Goal: Transaction & Acquisition: Purchase product/service

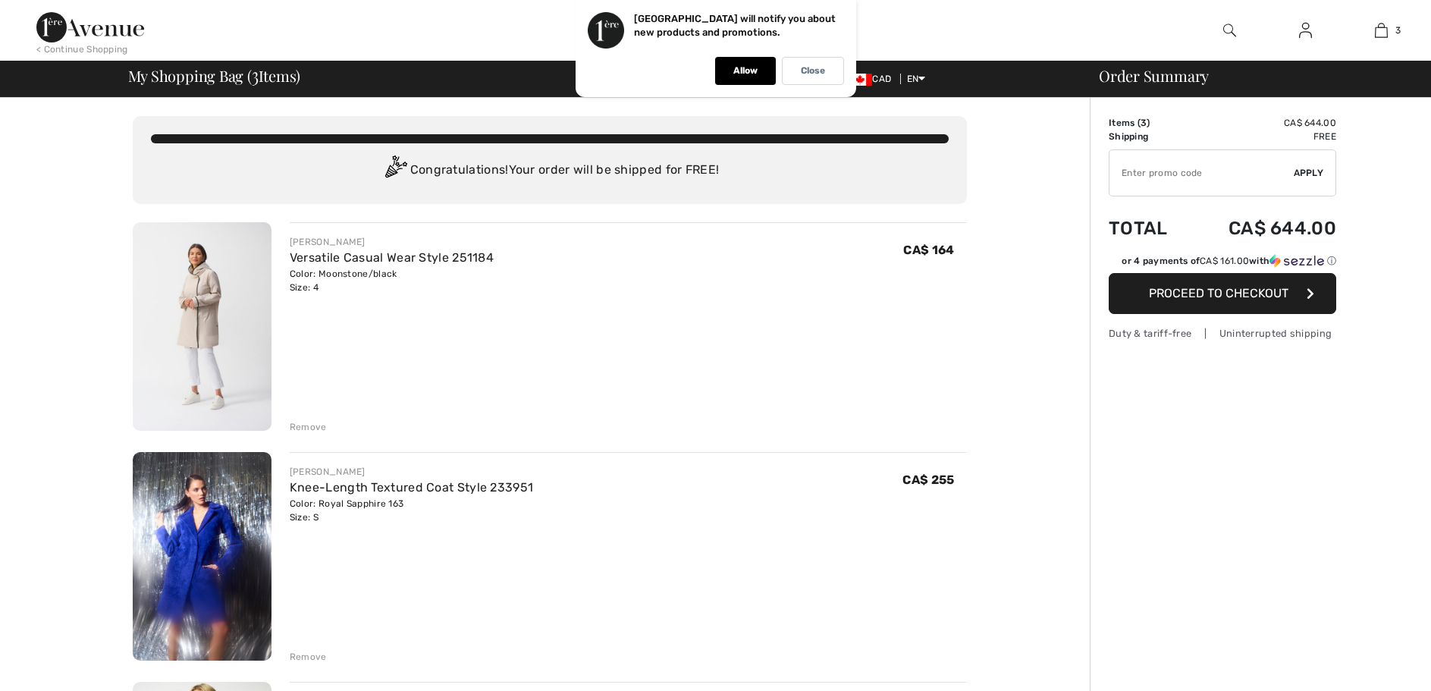
checkbox input "true"
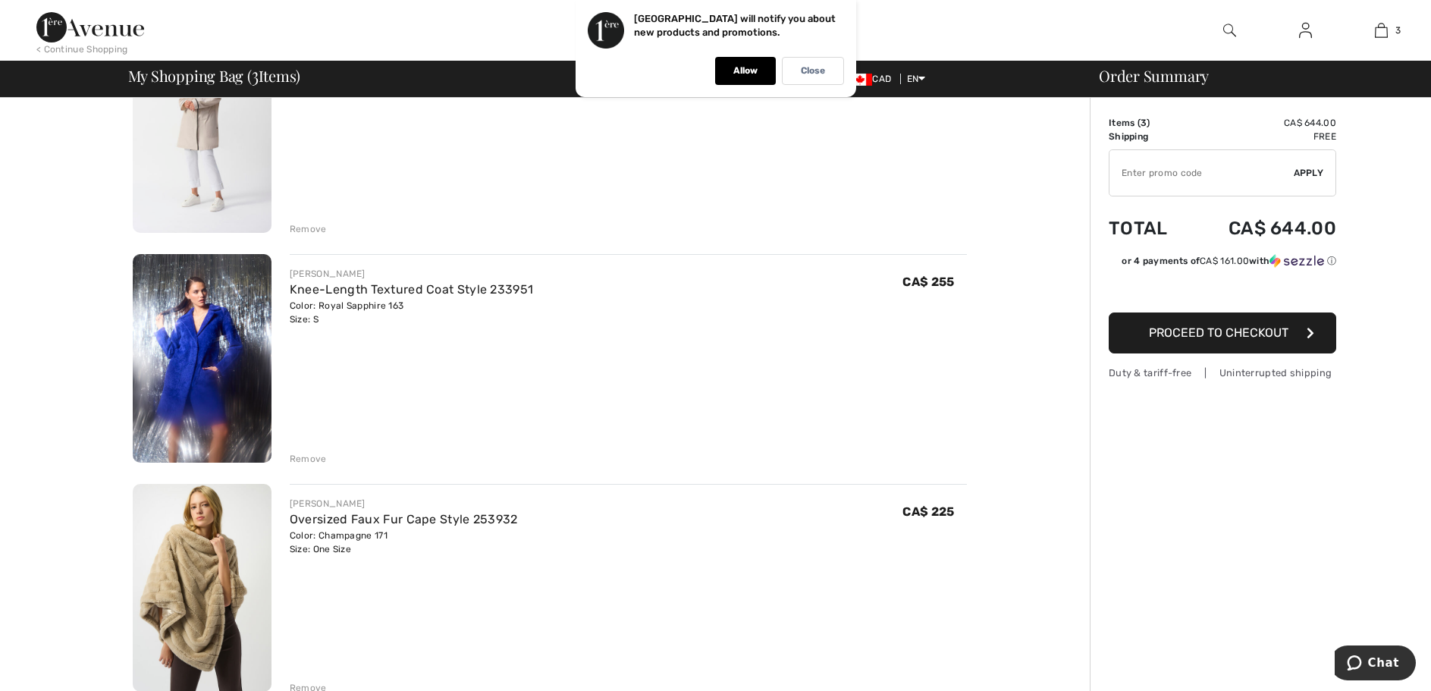
scroll to position [274, 0]
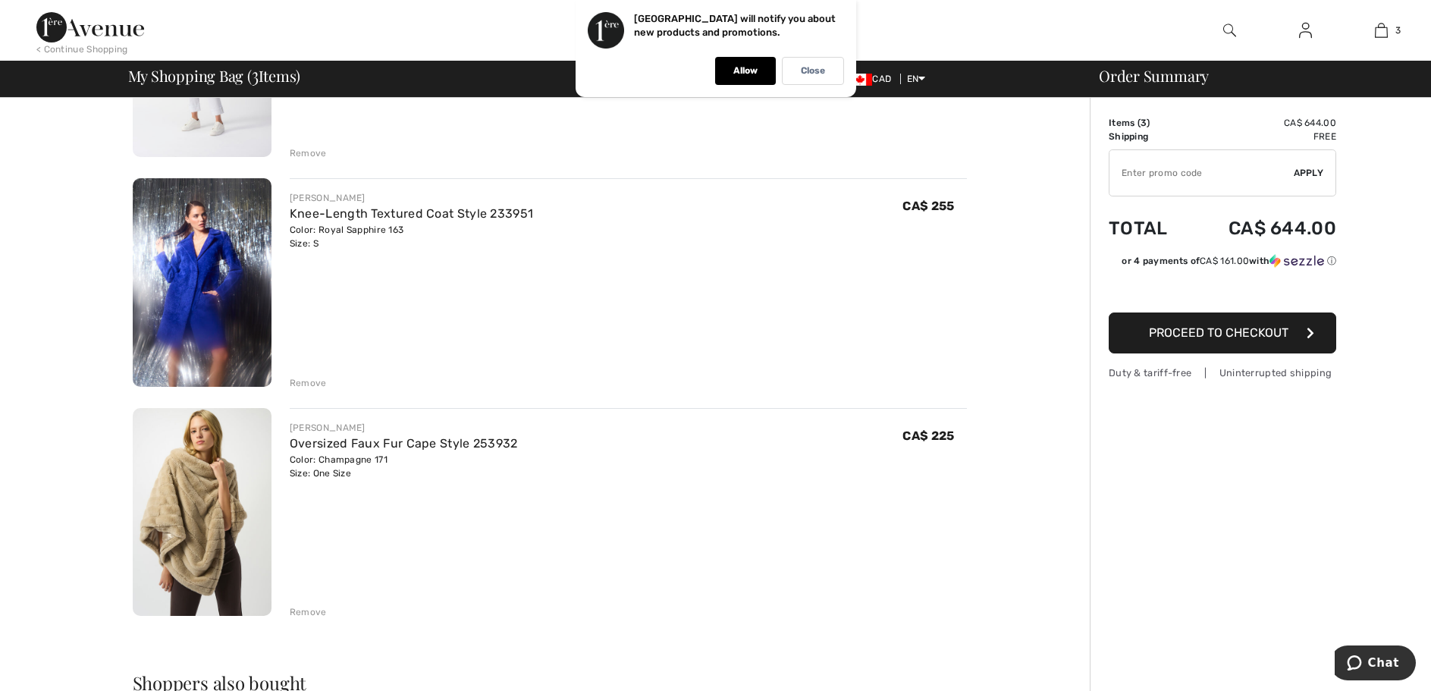
click at [303, 619] on div "Remove" at bounding box center [308, 612] width 37 height 14
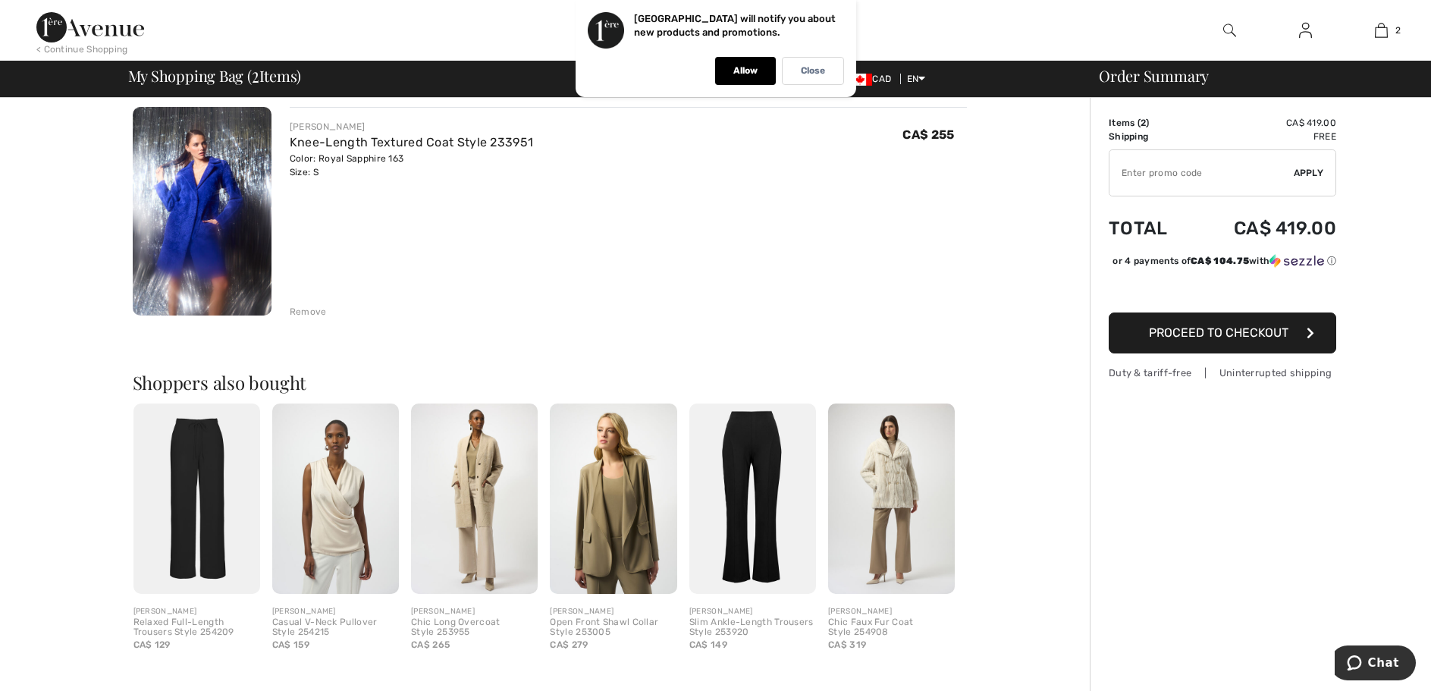
scroll to position [0, 0]
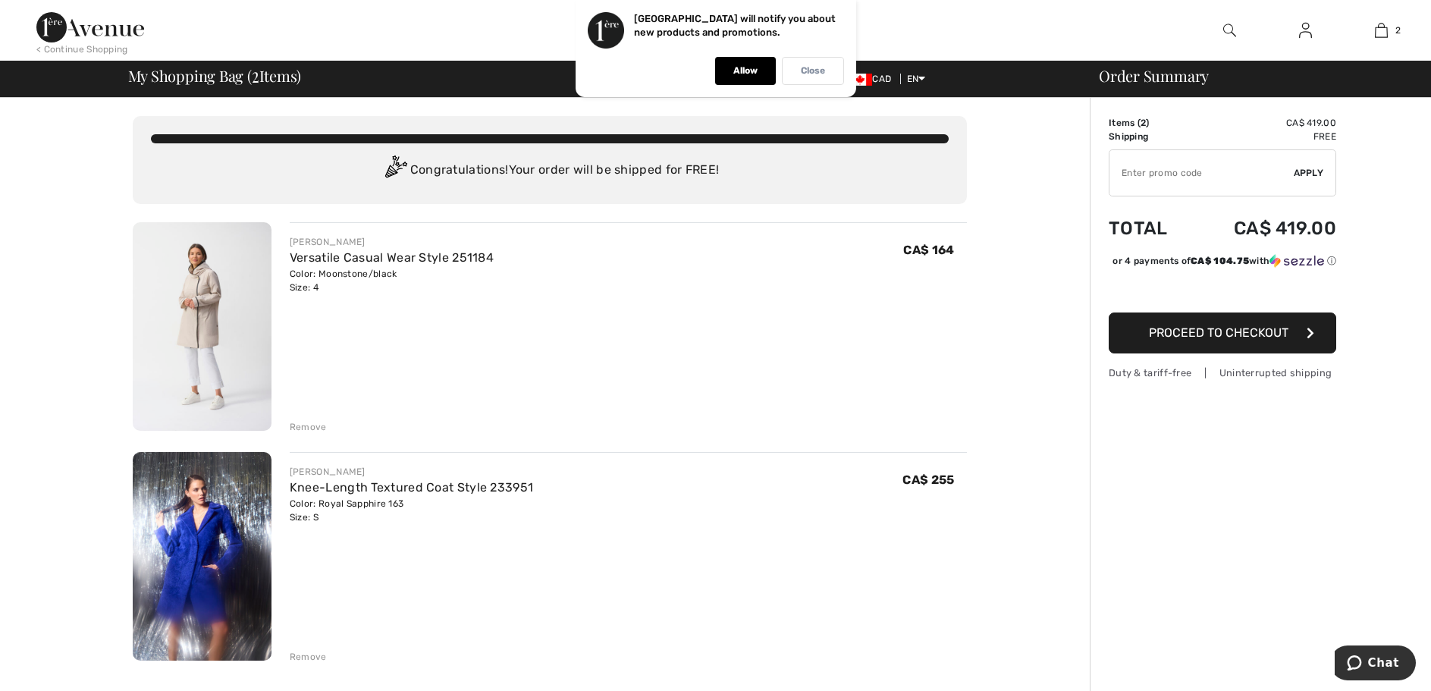
click at [795, 72] on div "Close" at bounding box center [813, 71] width 62 height 28
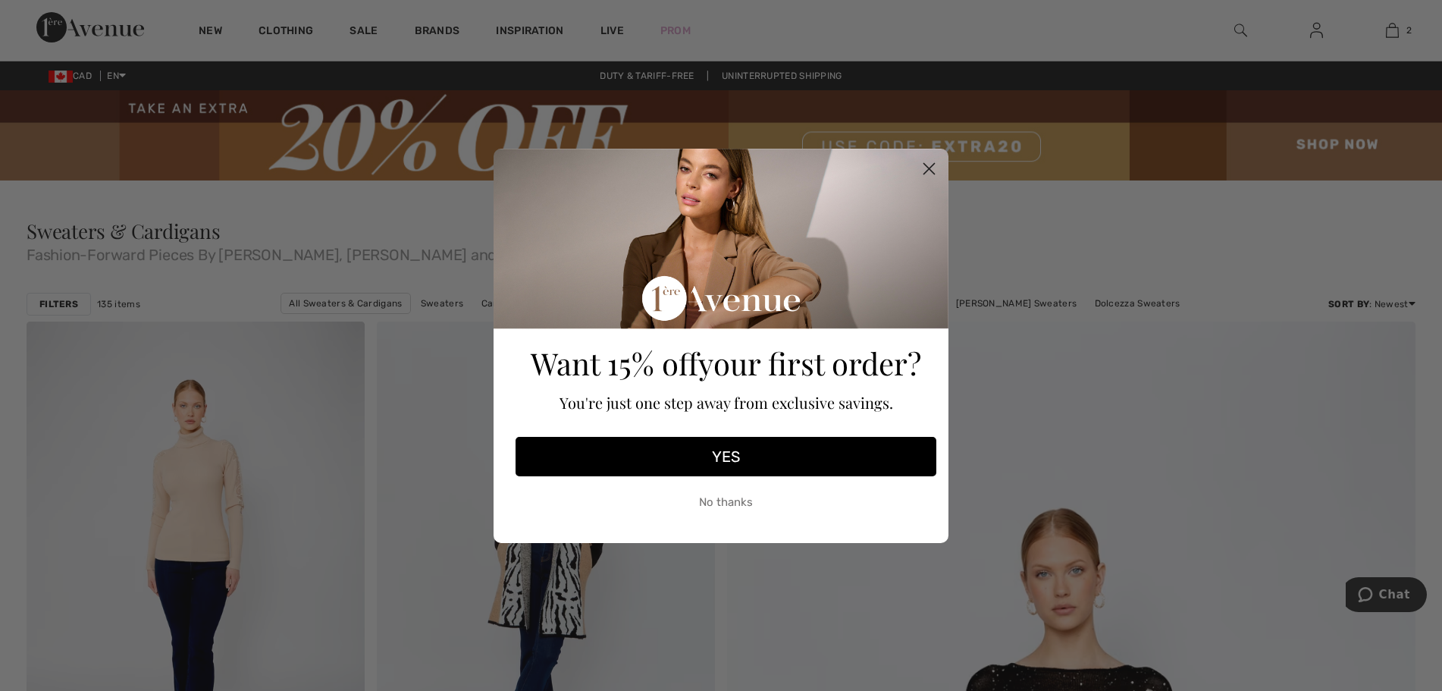
click at [932, 161] on circle "Close dialog" at bounding box center [929, 167] width 25 height 25
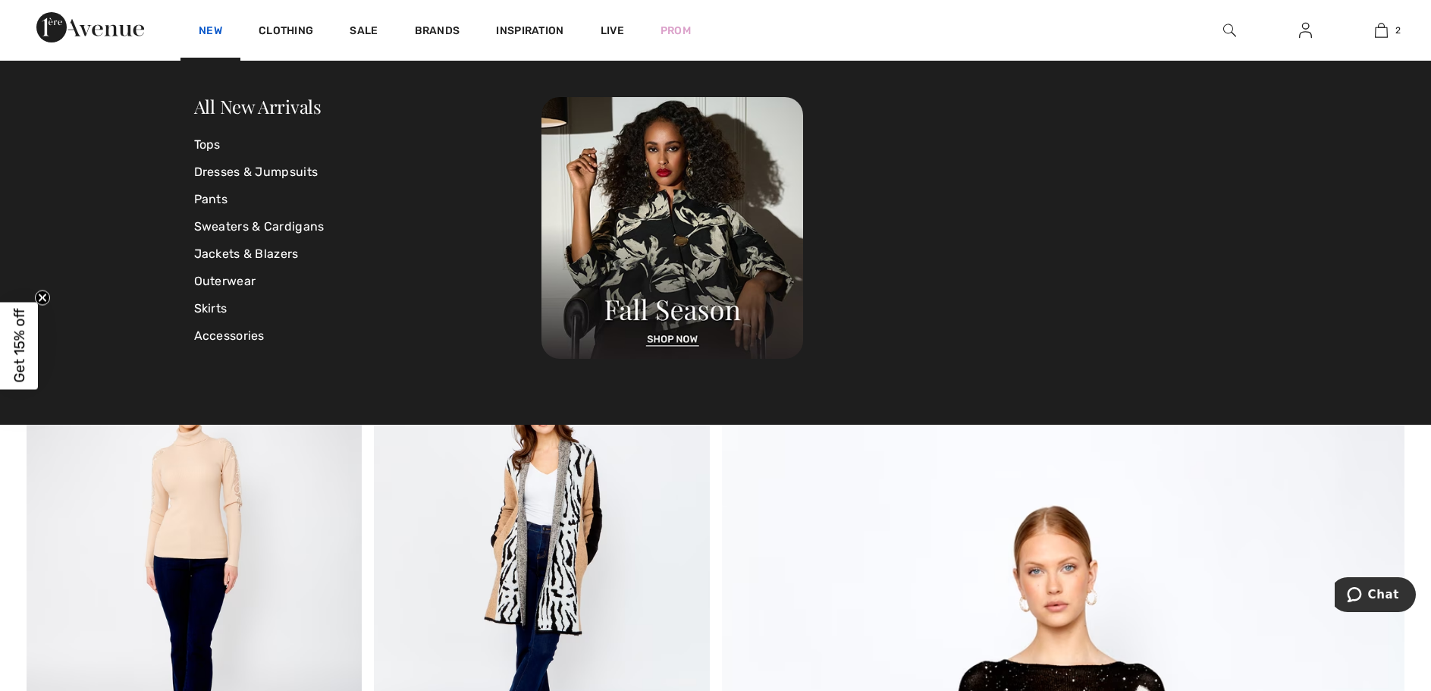
click at [222, 33] on link "New" at bounding box center [211, 32] width 24 height 16
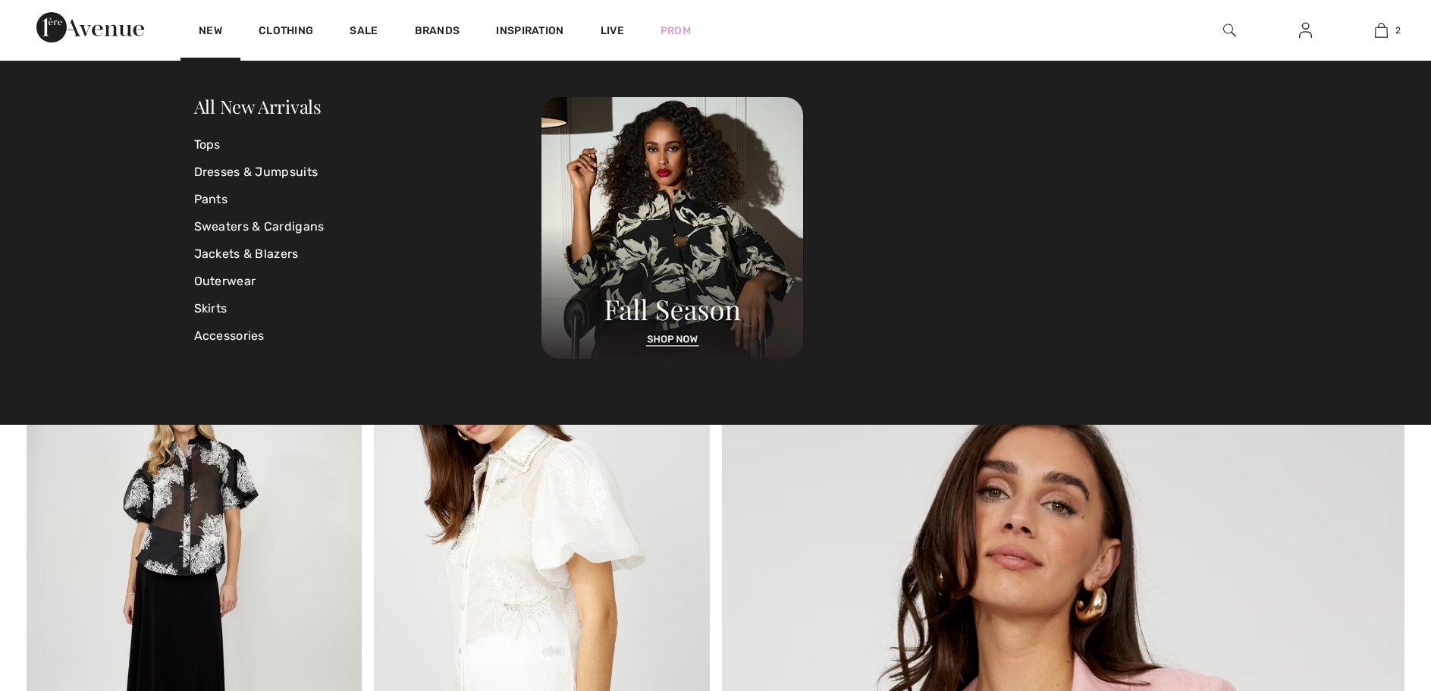
click at [237, 113] on link "All New Arrivals" at bounding box center [257, 106] width 127 height 24
checkbox input "true"
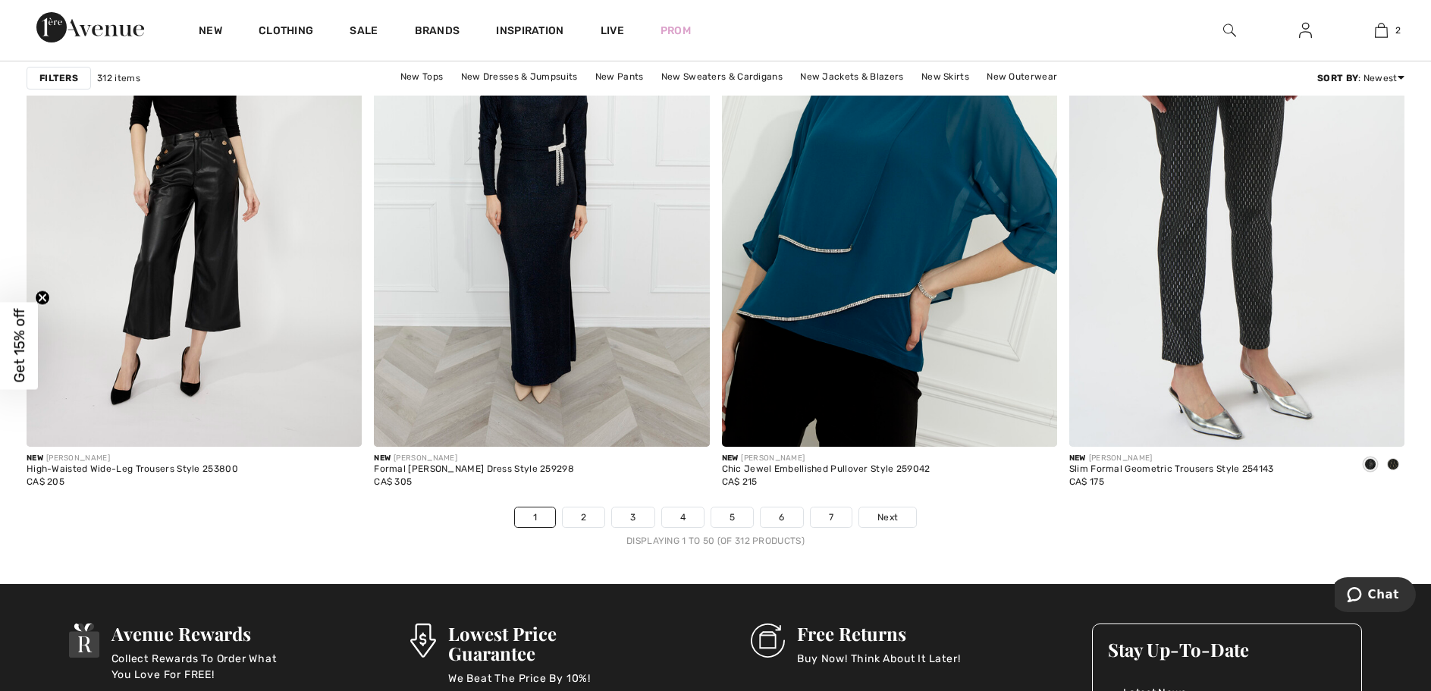
scroll to position [8795, 0]
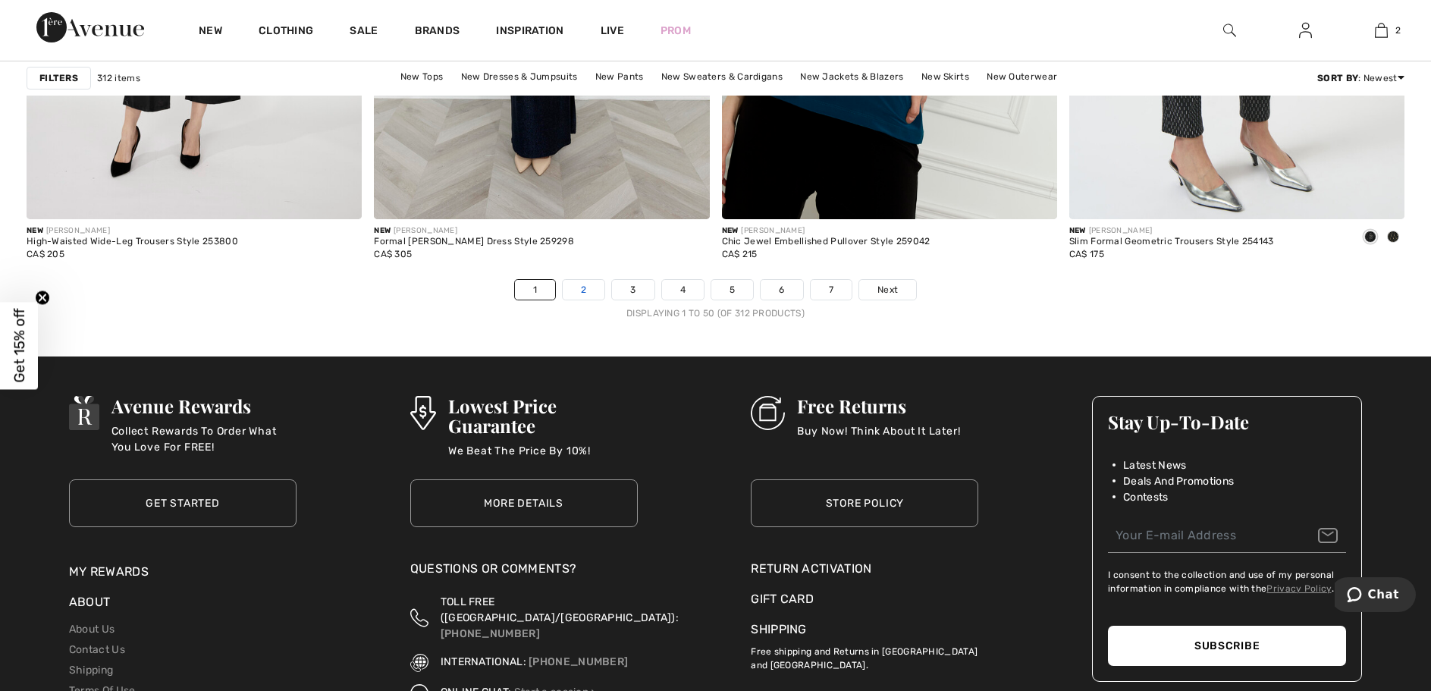
click at [567, 299] on link "2" at bounding box center [584, 290] width 42 height 20
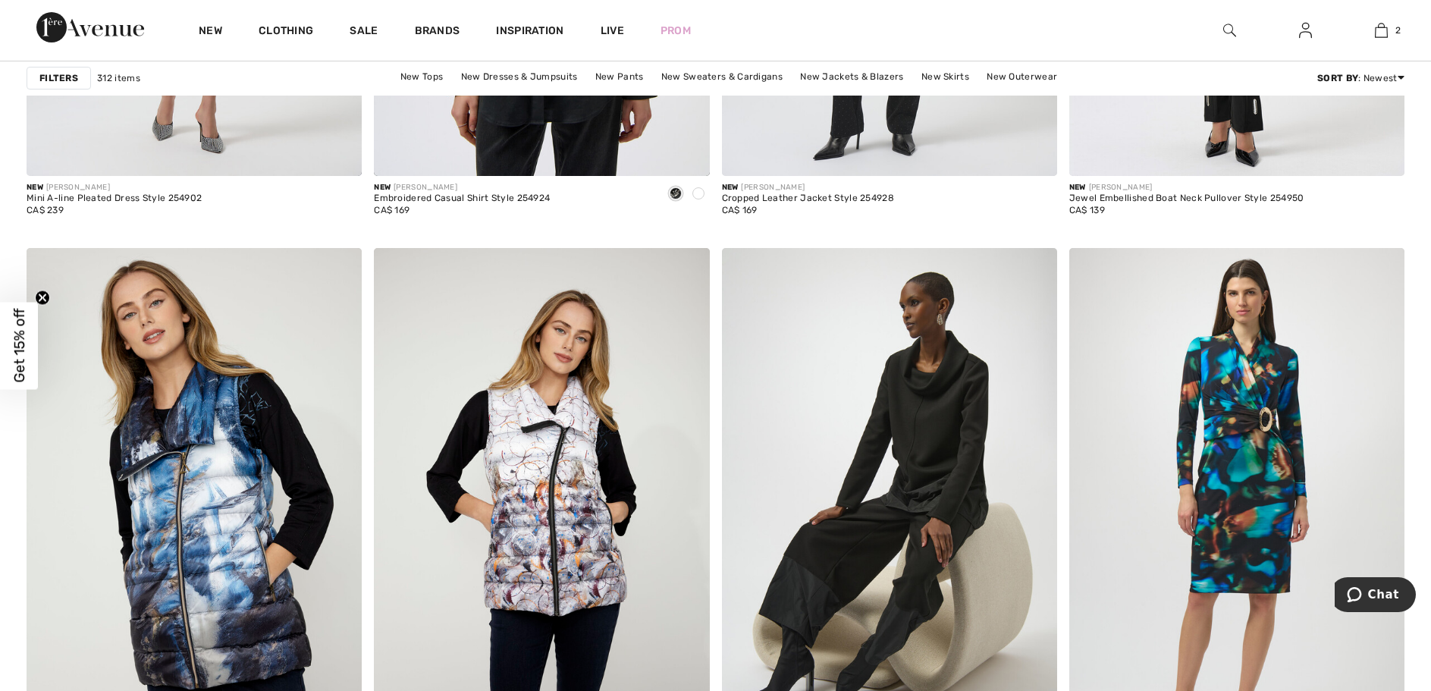
scroll to position [8642, 0]
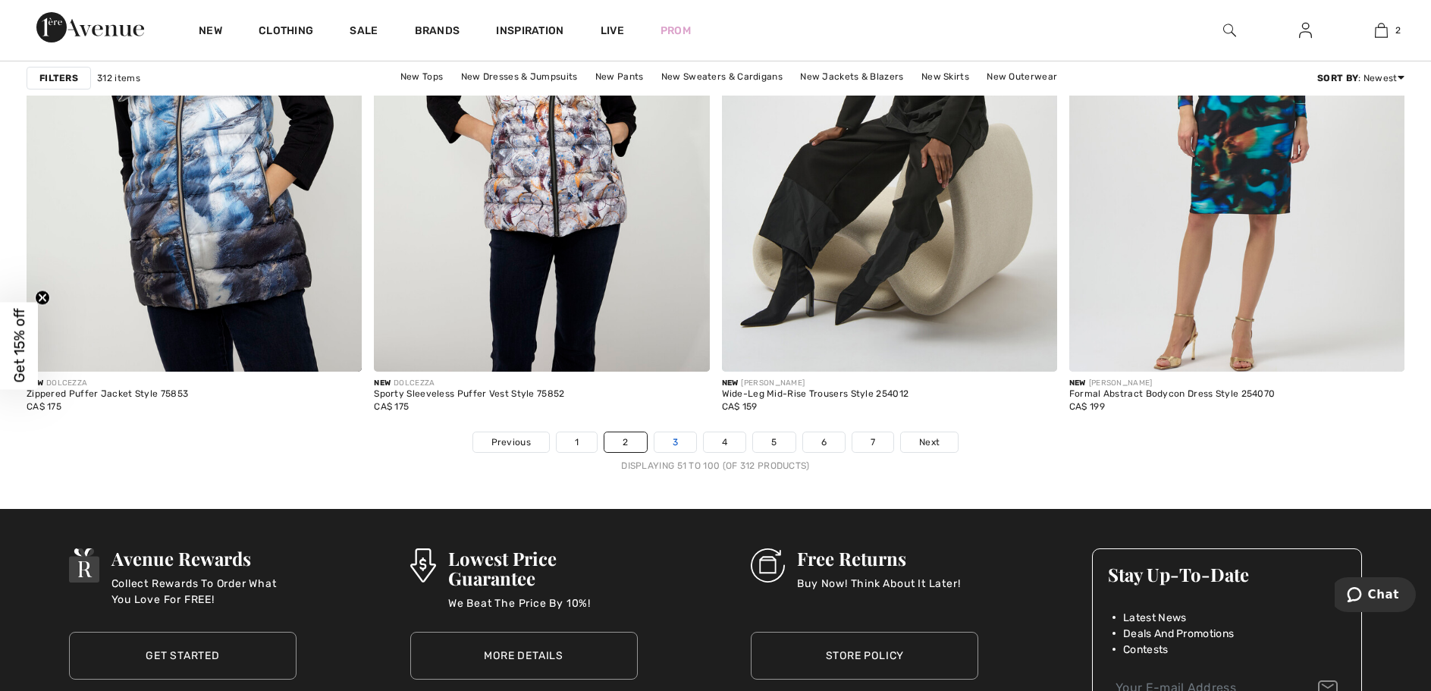
click at [665, 452] on link "3" at bounding box center [675, 442] width 42 height 20
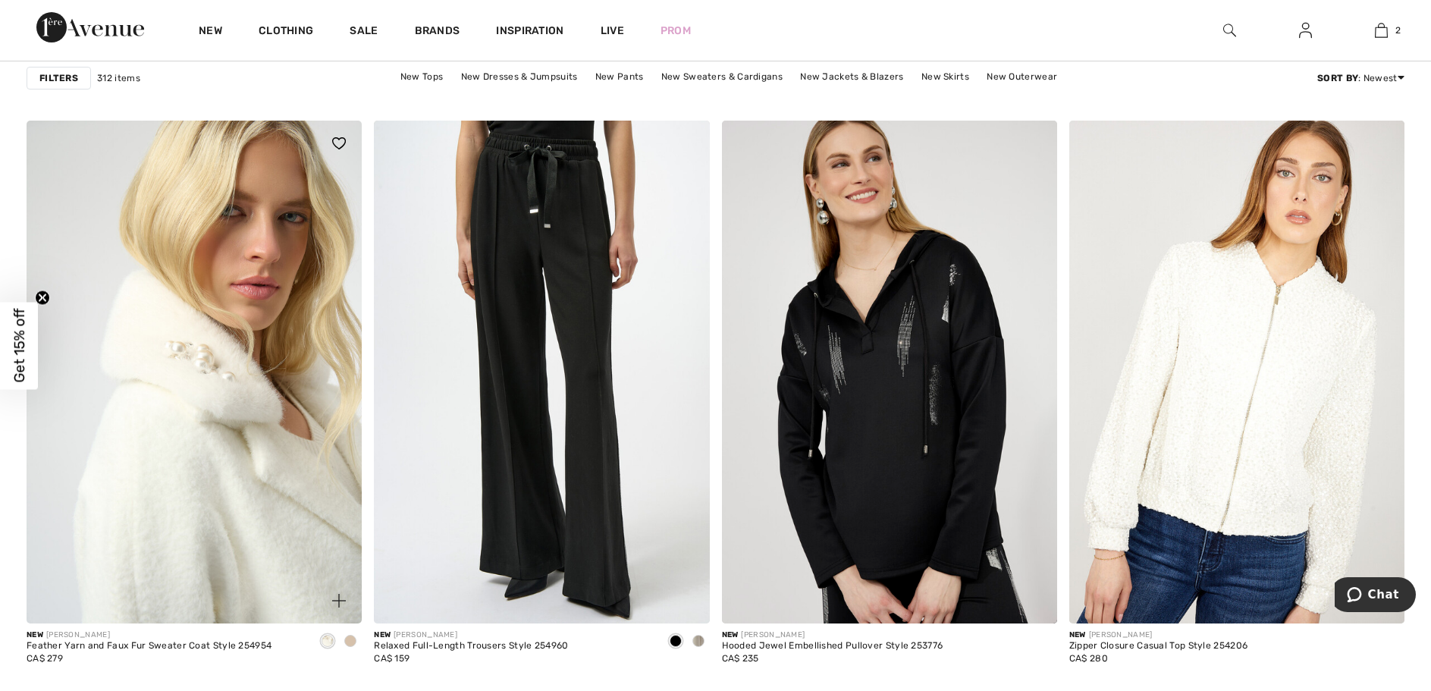
scroll to position [1440, 0]
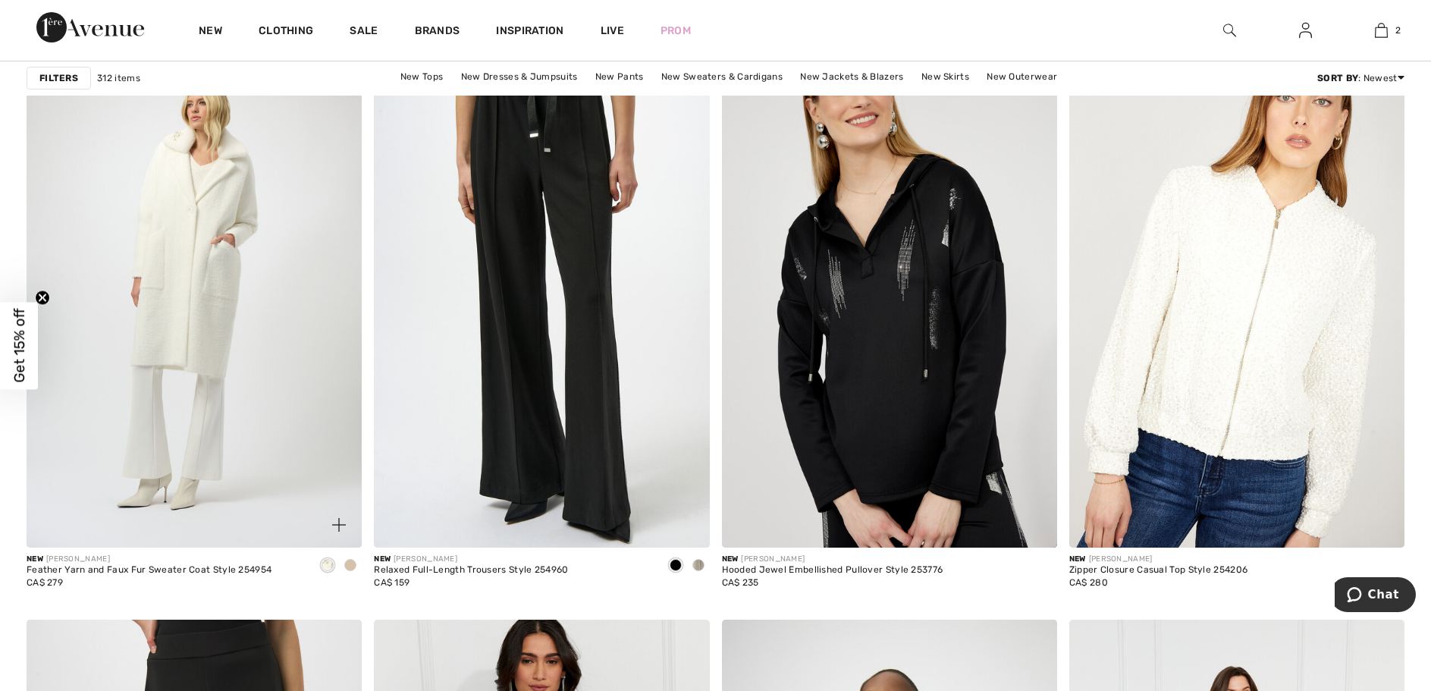
click at [353, 571] on span at bounding box center [350, 565] width 12 height 12
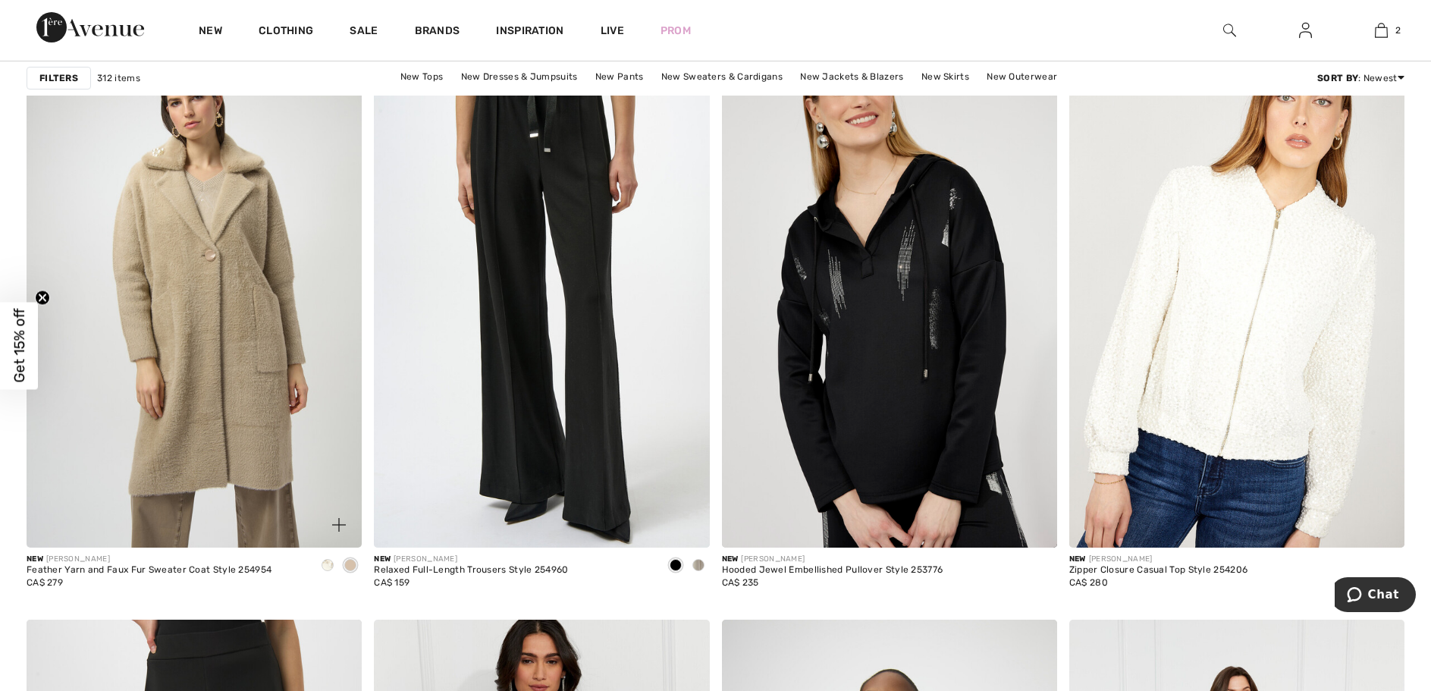
click at [162, 495] on img at bounding box center [194, 296] width 335 height 503
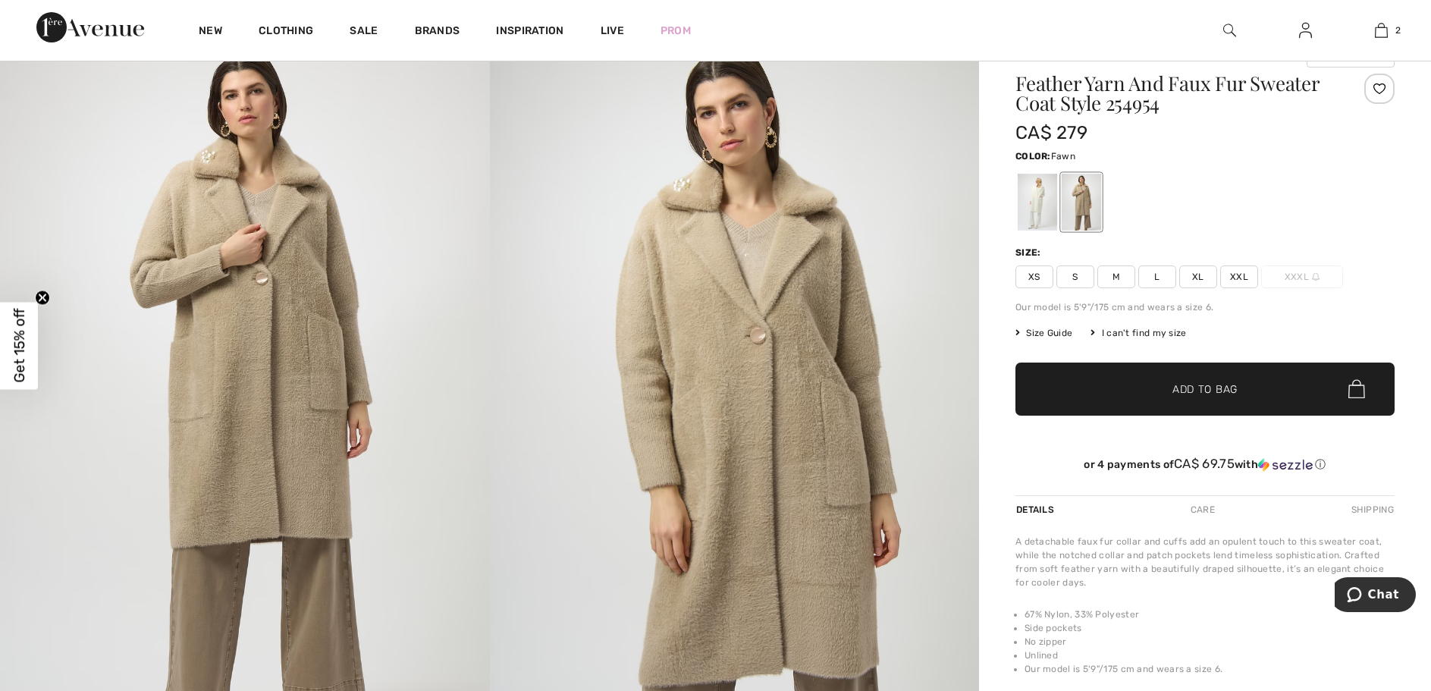
scroll to position [76, 0]
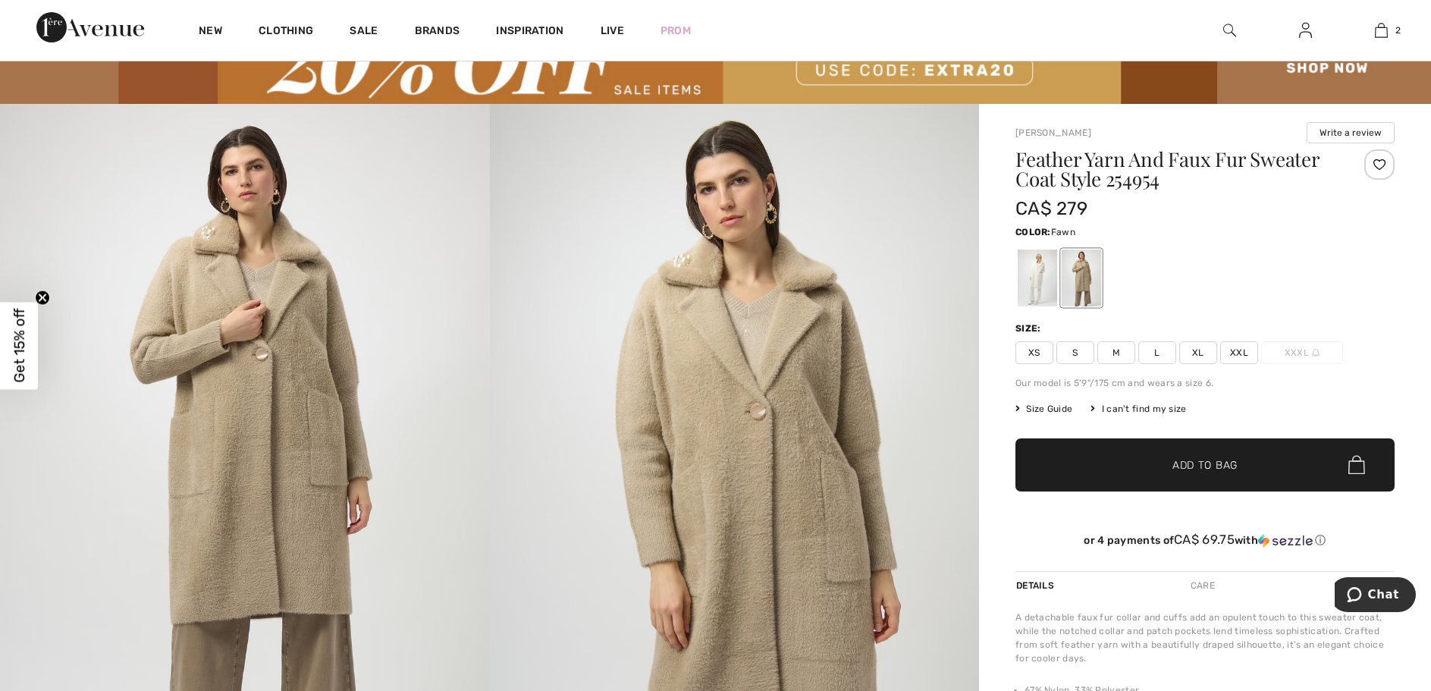
click at [1034, 358] on span "XS" at bounding box center [1034, 352] width 38 height 23
click at [1177, 472] on span "Add to Bag" at bounding box center [1204, 464] width 65 height 16
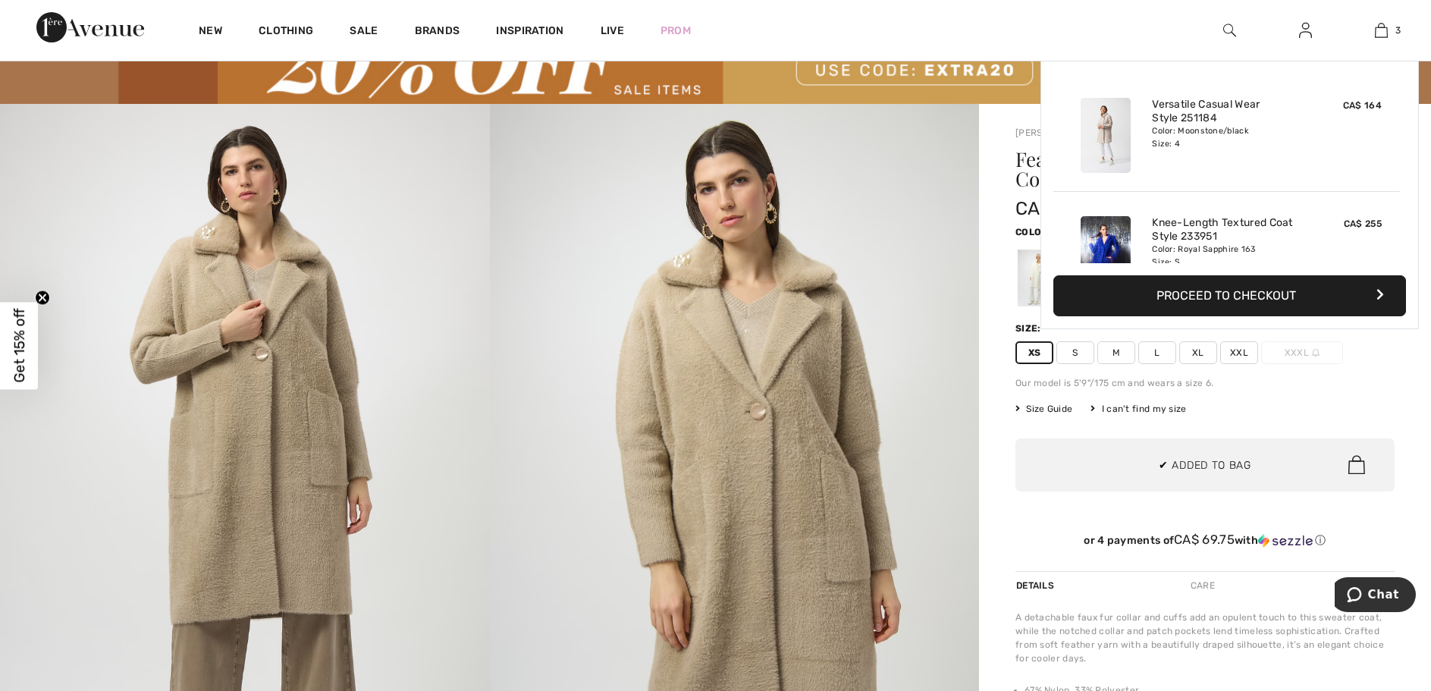
scroll to position [181, 0]
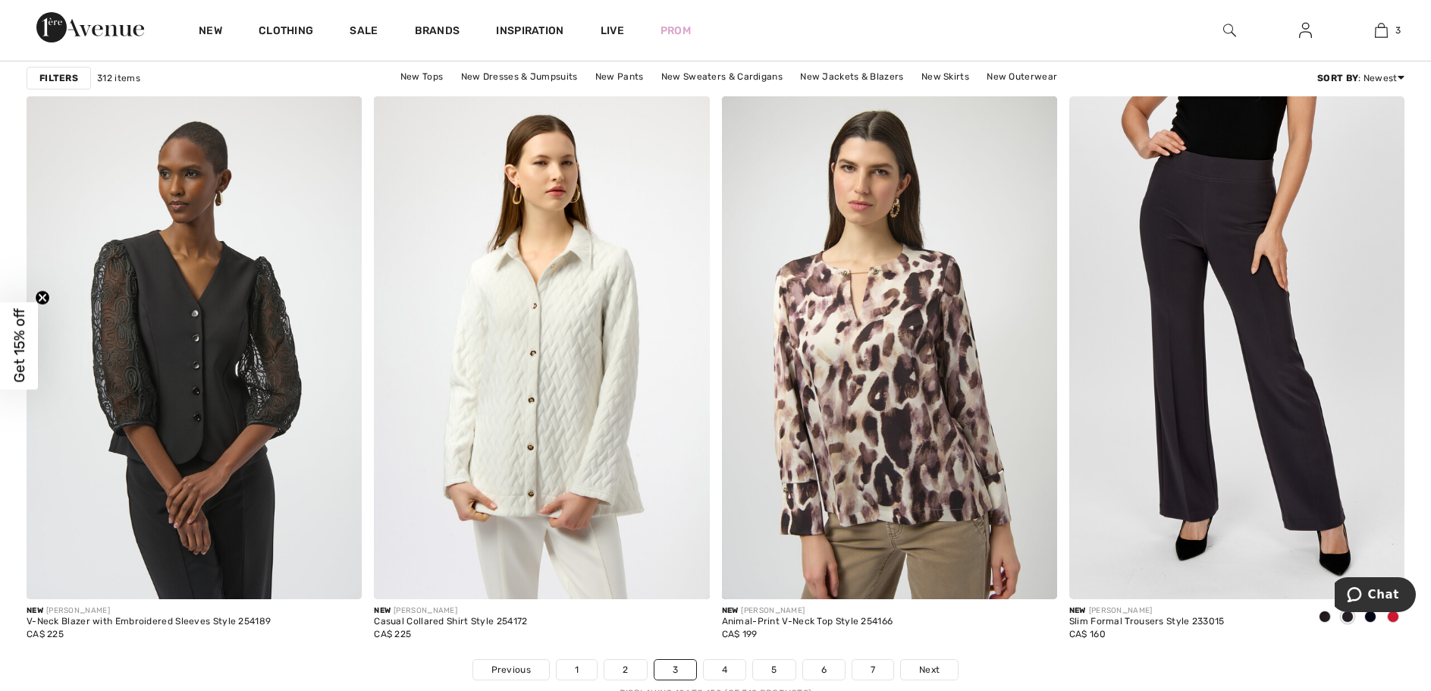
scroll to position [8794, 0]
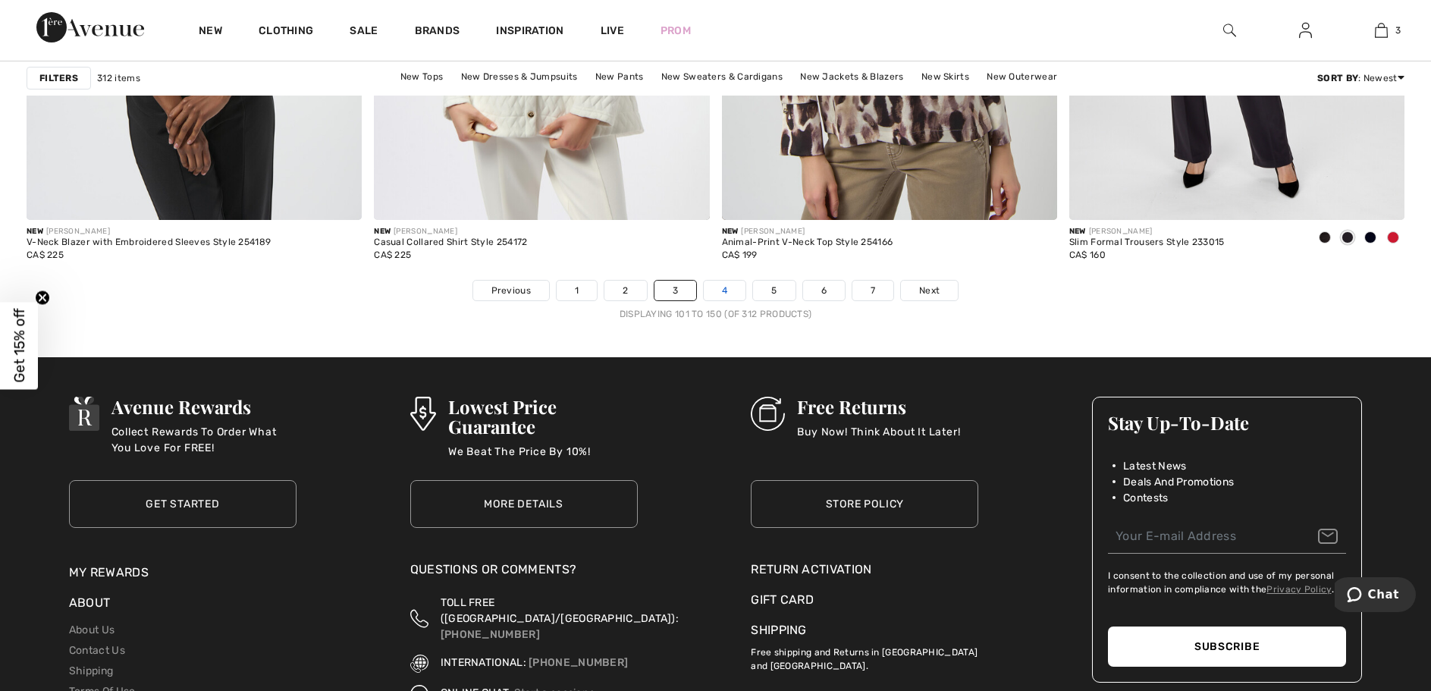
click at [732, 300] on link "4" at bounding box center [725, 291] width 42 height 20
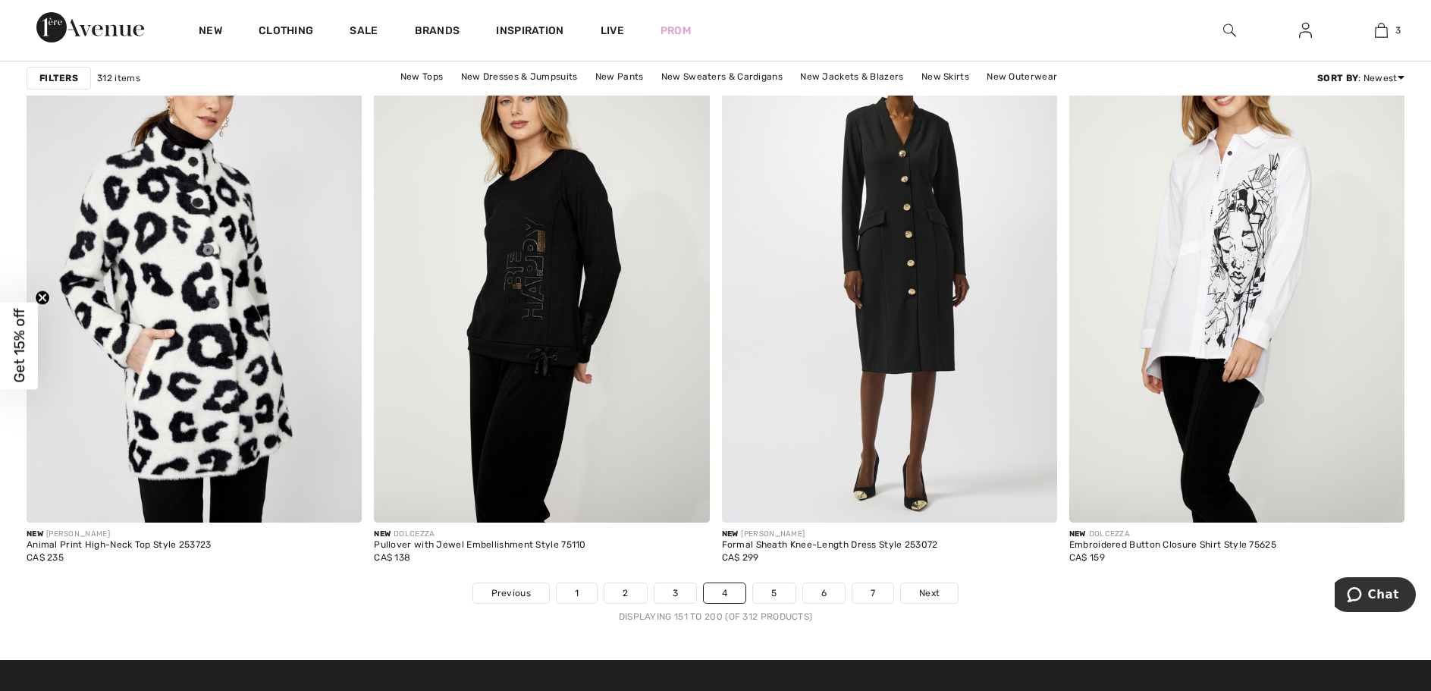
scroll to position [8567, 0]
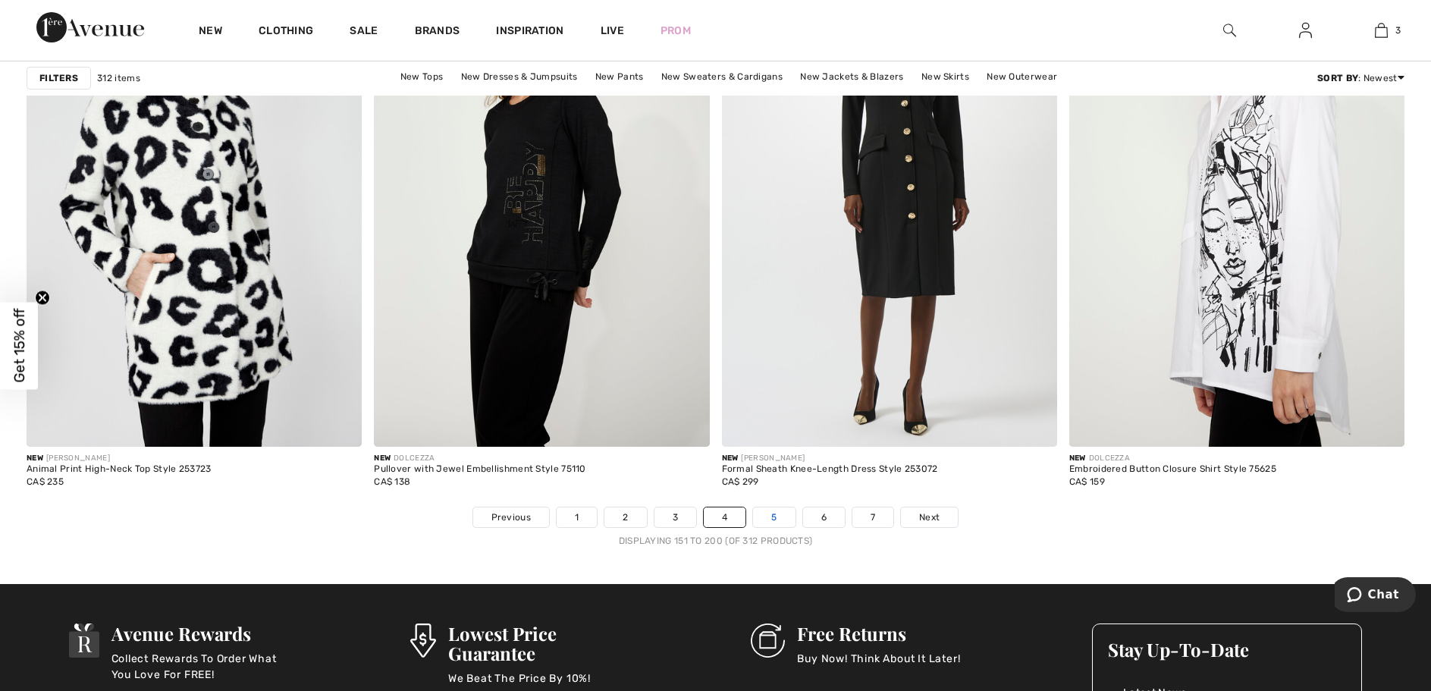
click at [773, 527] on link "5" at bounding box center [774, 517] width 42 height 20
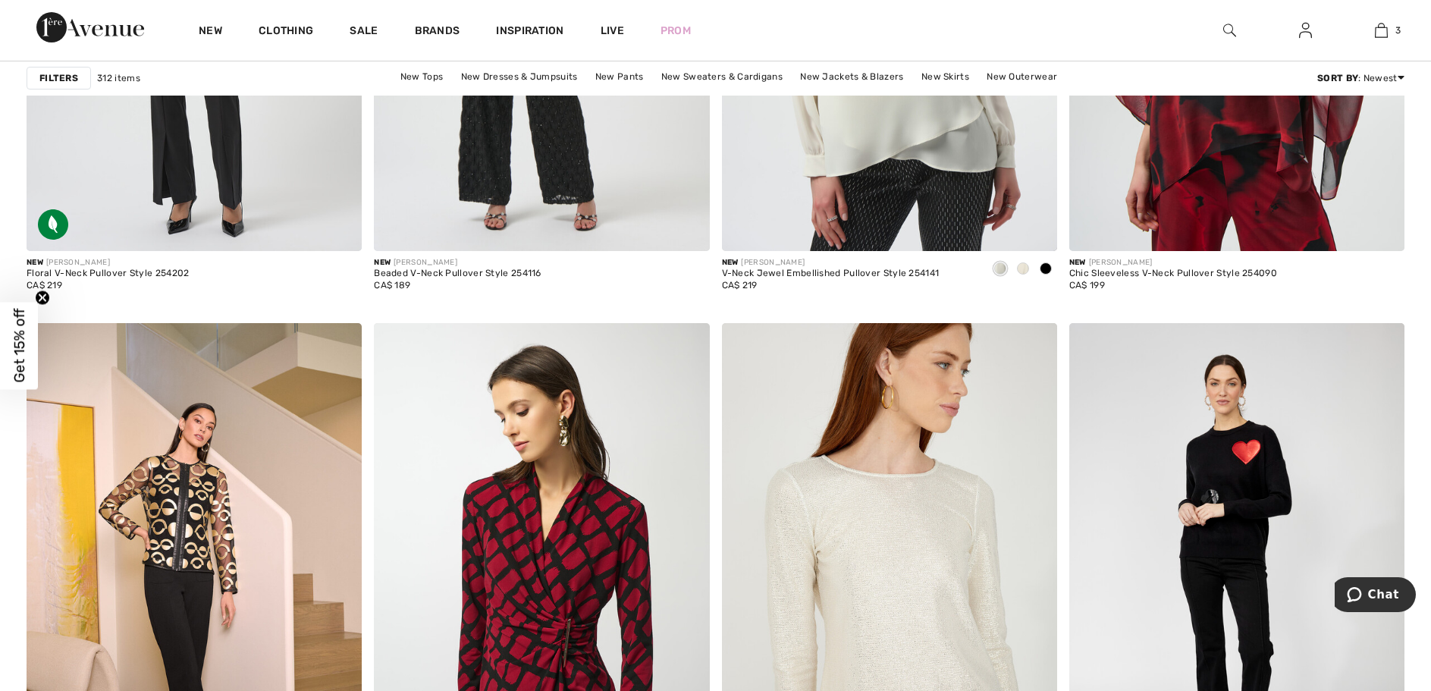
scroll to position [8567, 0]
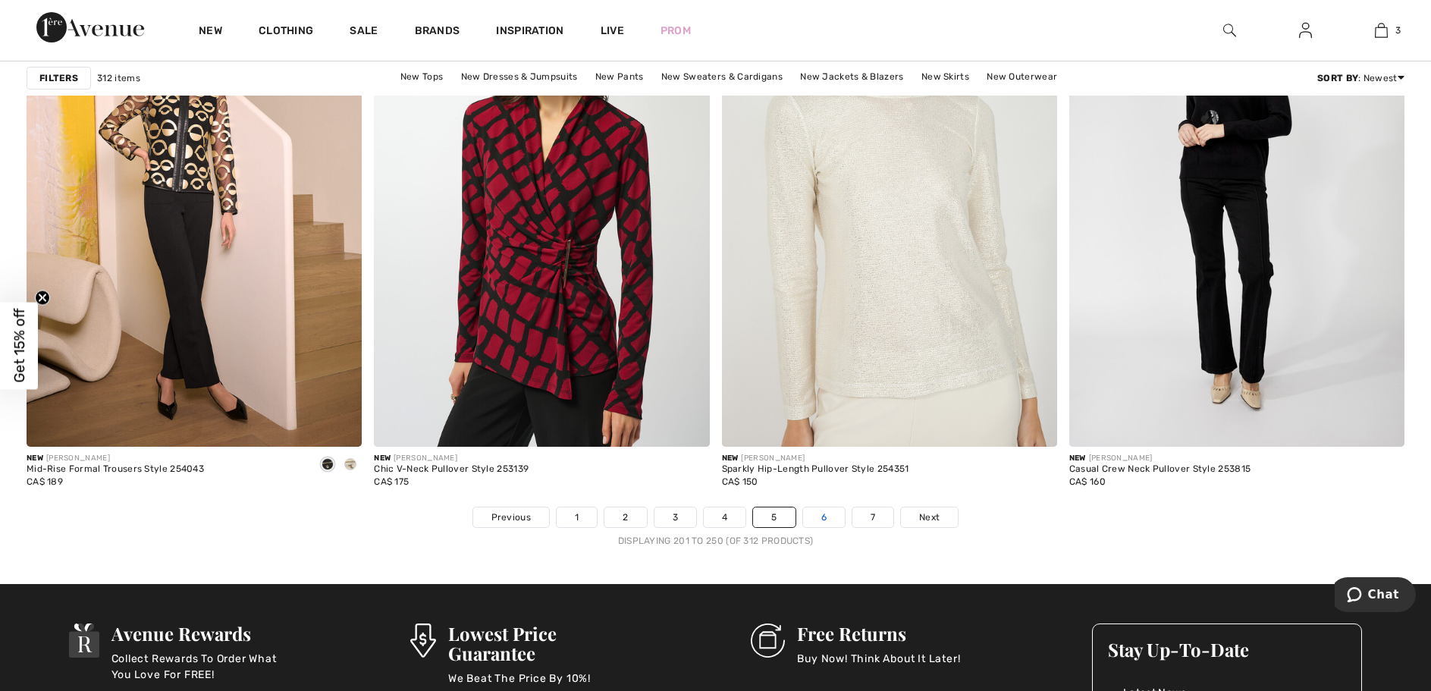
click at [836, 527] on link "6" at bounding box center [824, 517] width 42 height 20
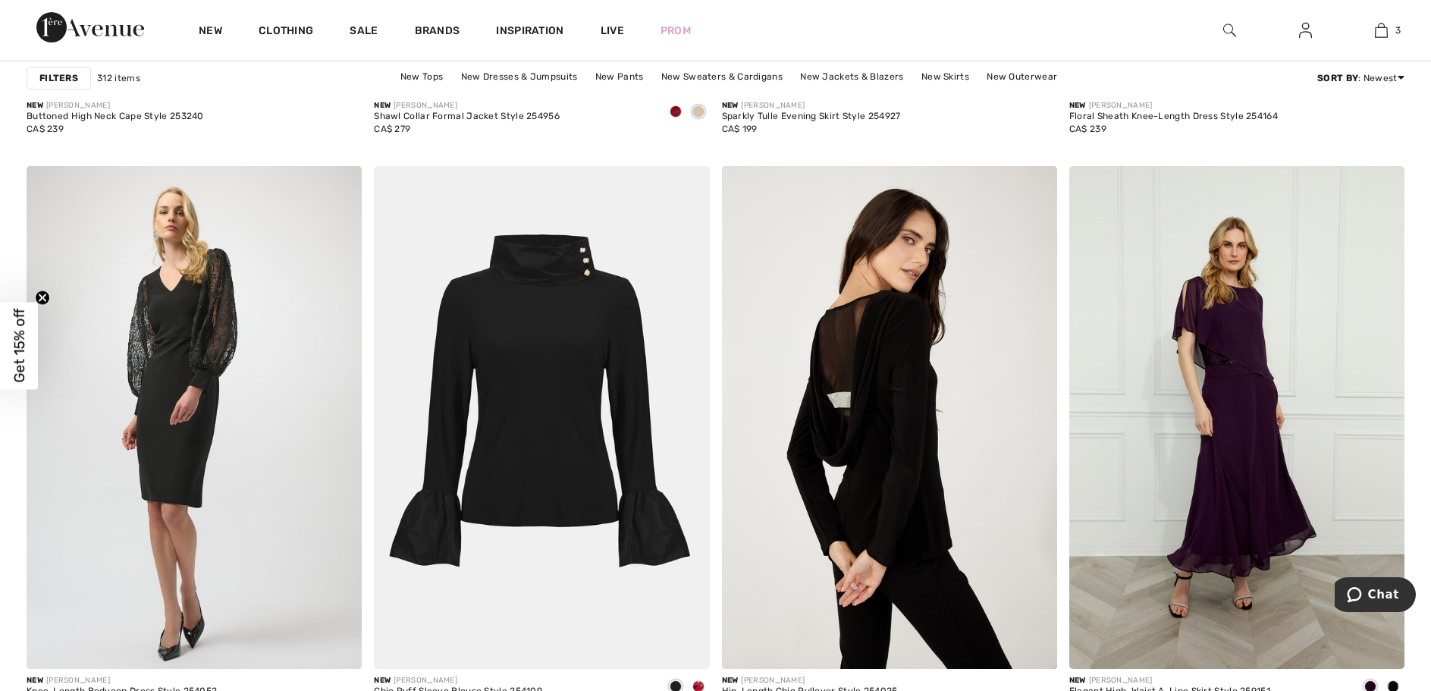
scroll to position [3336, 0]
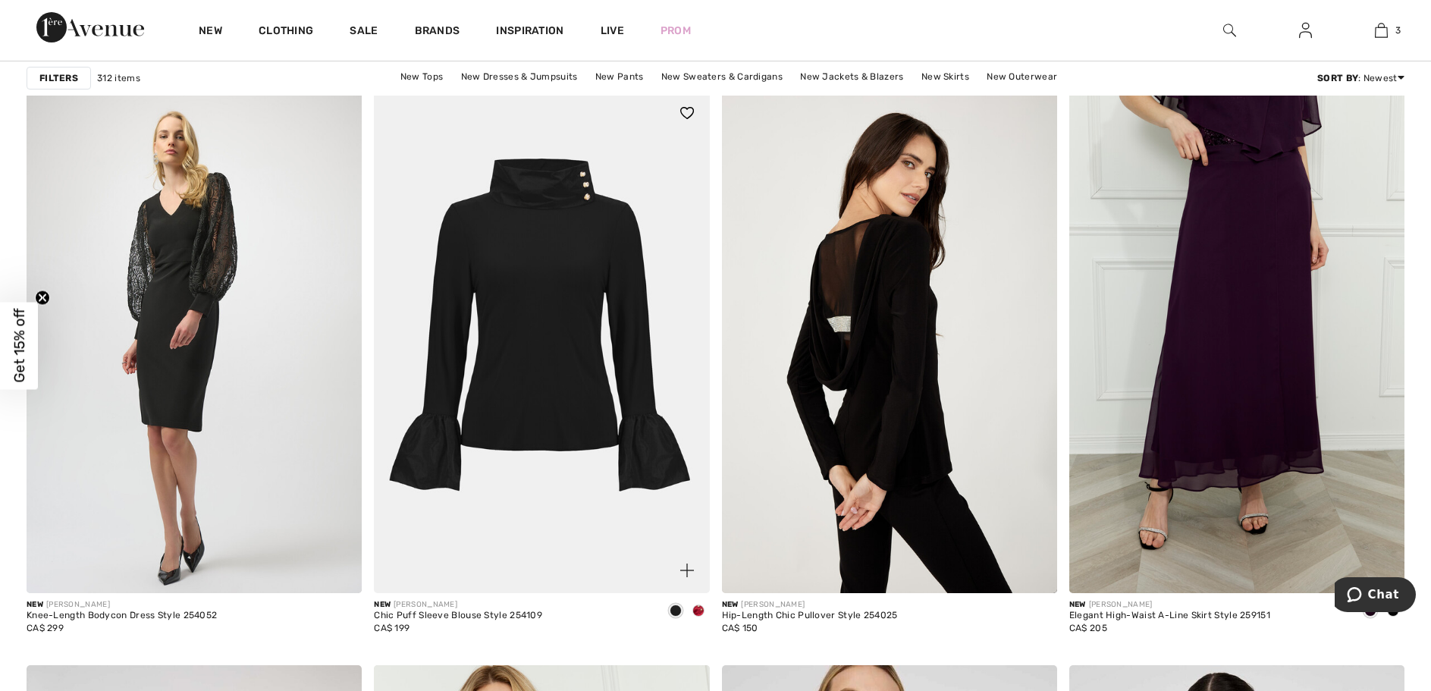
click at [699, 616] on span at bounding box center [698, 610] width 12 height 12
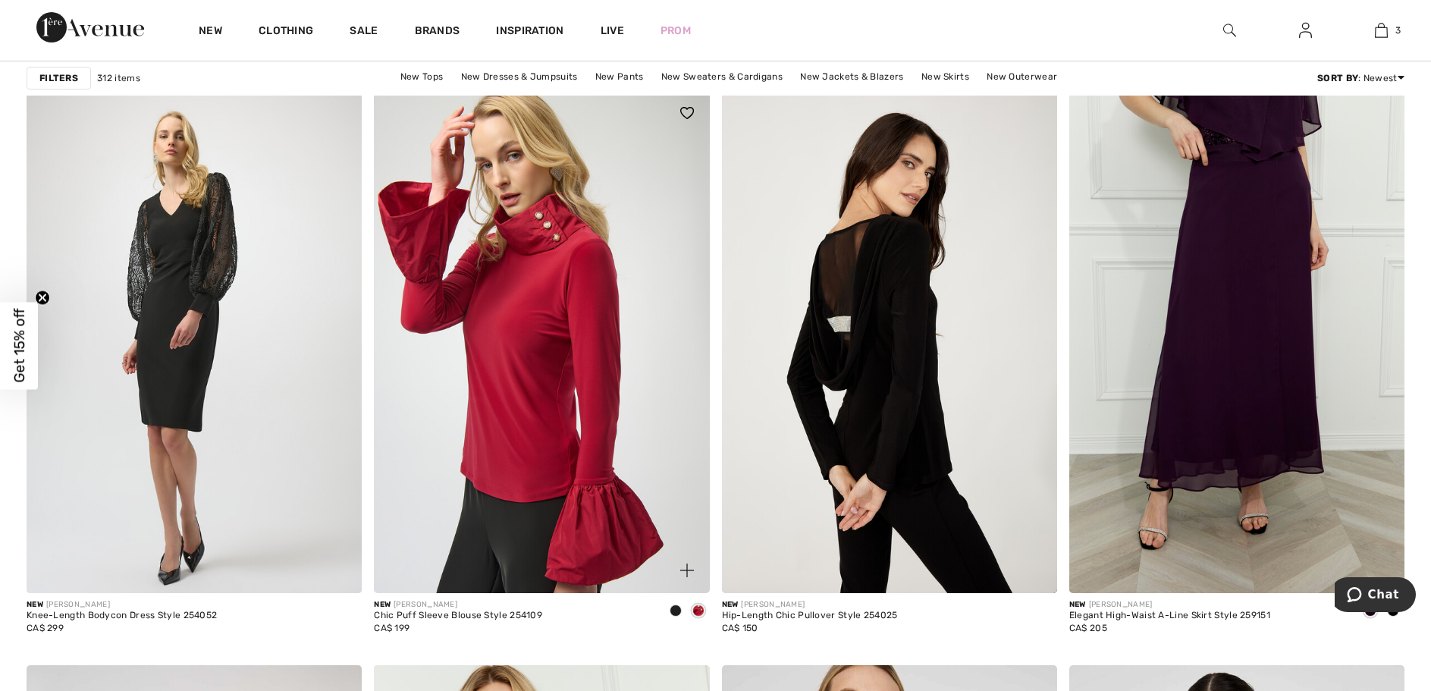
click at [672, 616] on span at bounding box center [675, 610] width 12 height 12
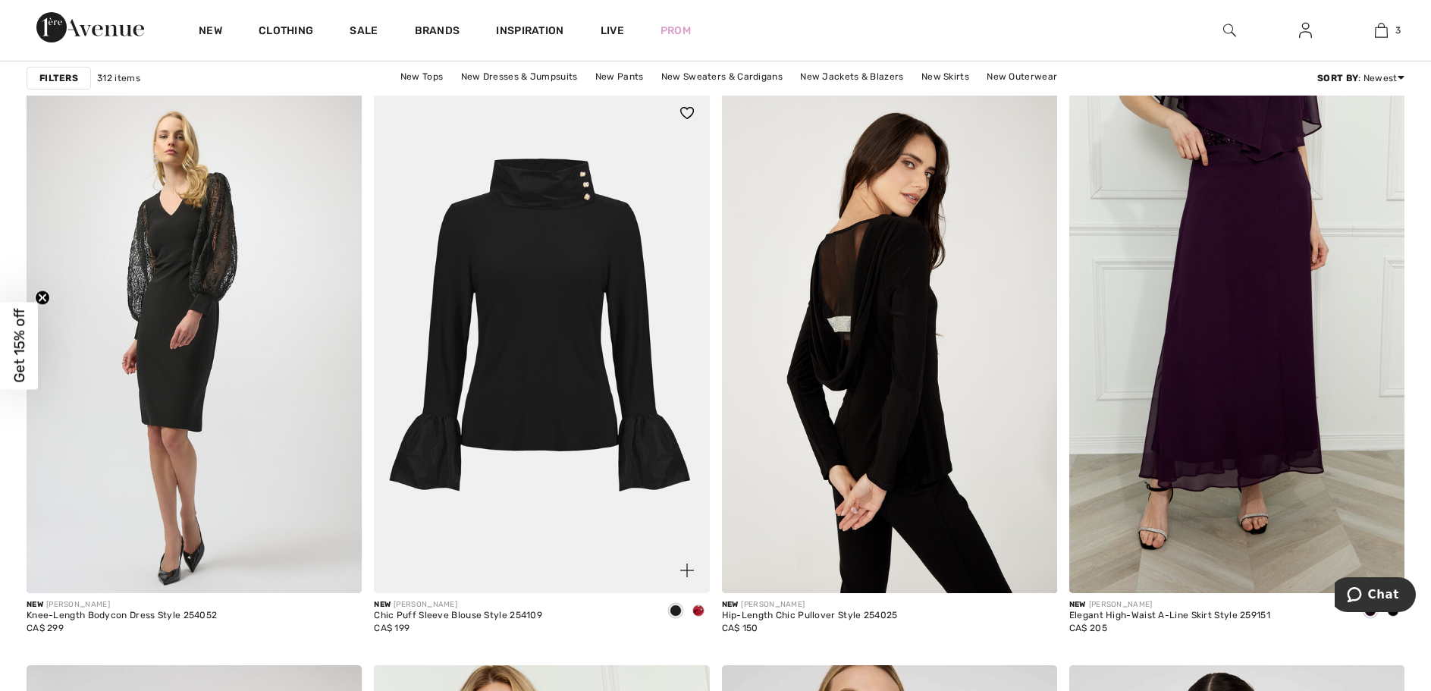
click at [485, 544] on img at bounding box center [541, 341] width 335 height 503
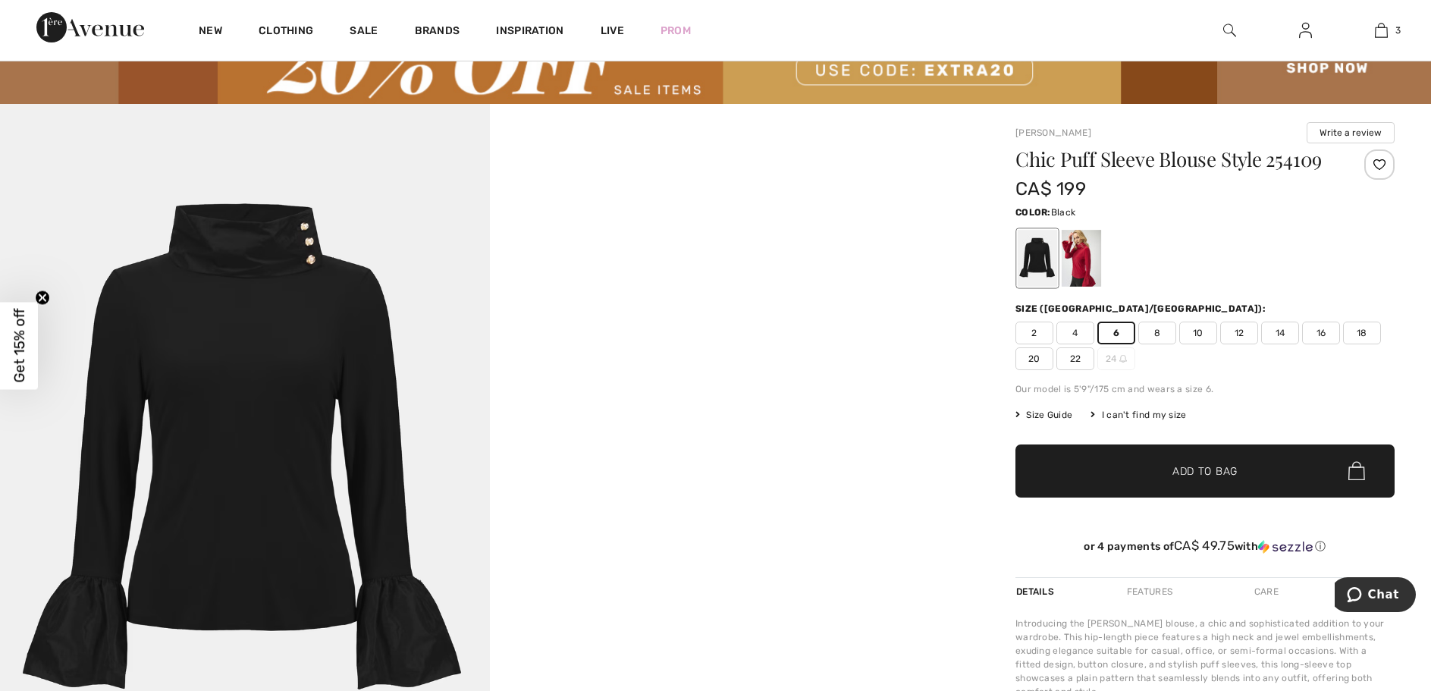
click at [1157, 478] on span "✔ Added to Bag" at bounding box center [1182, 470] width 92 height 16
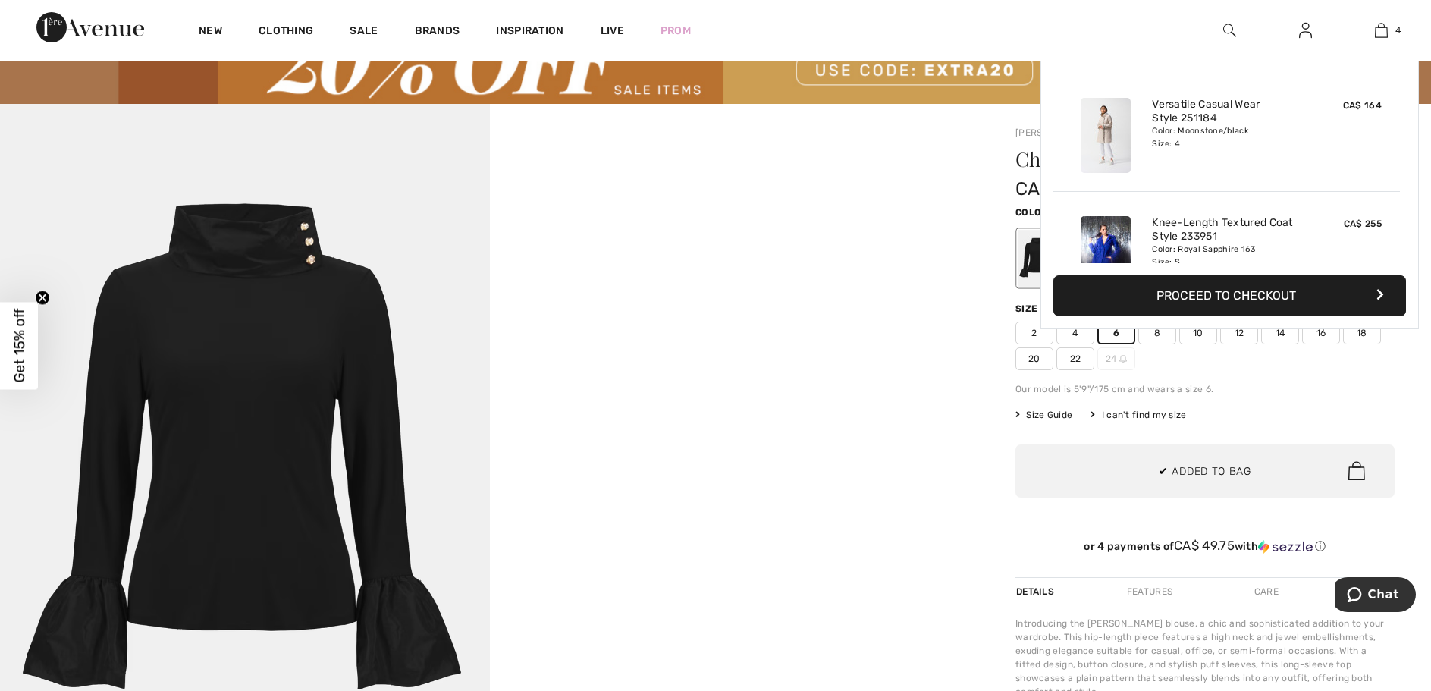
scroll to position [305, 0]
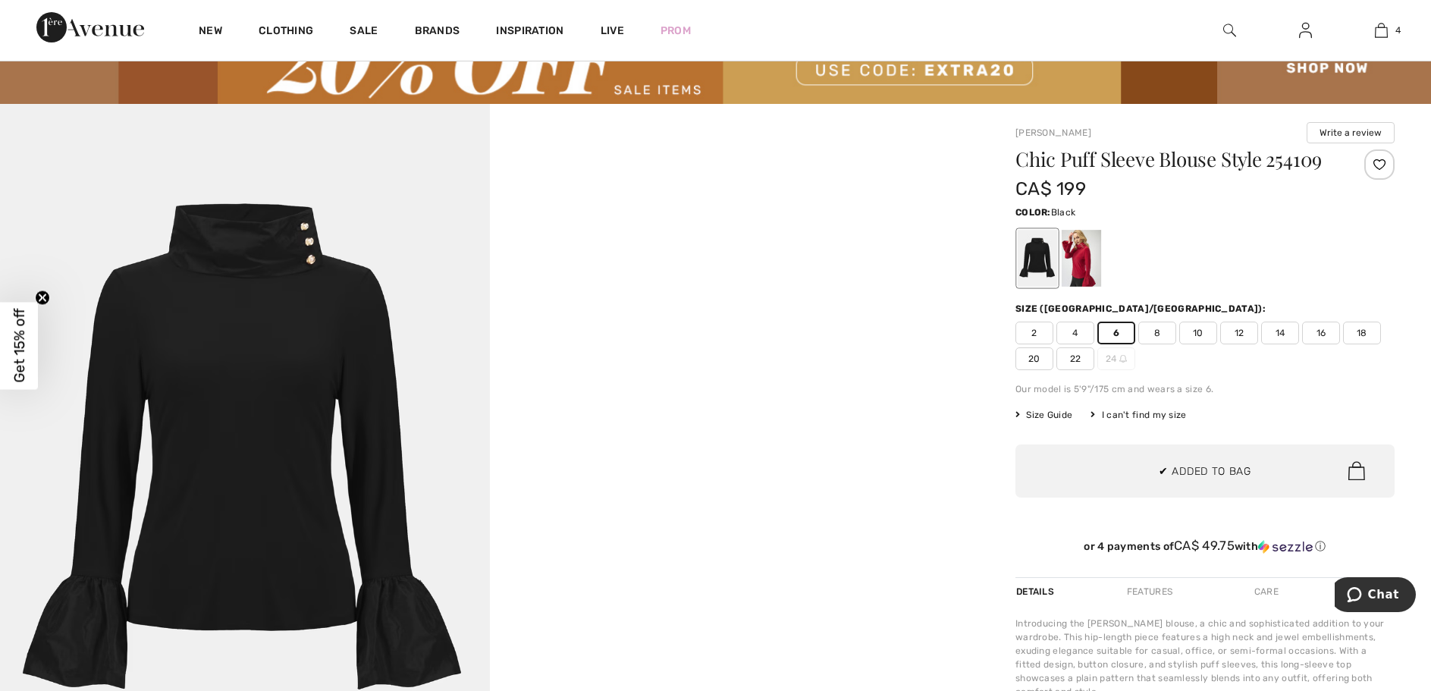
click at [1047, 257] on div at bounding box center [1036, 258] width 39 height 57
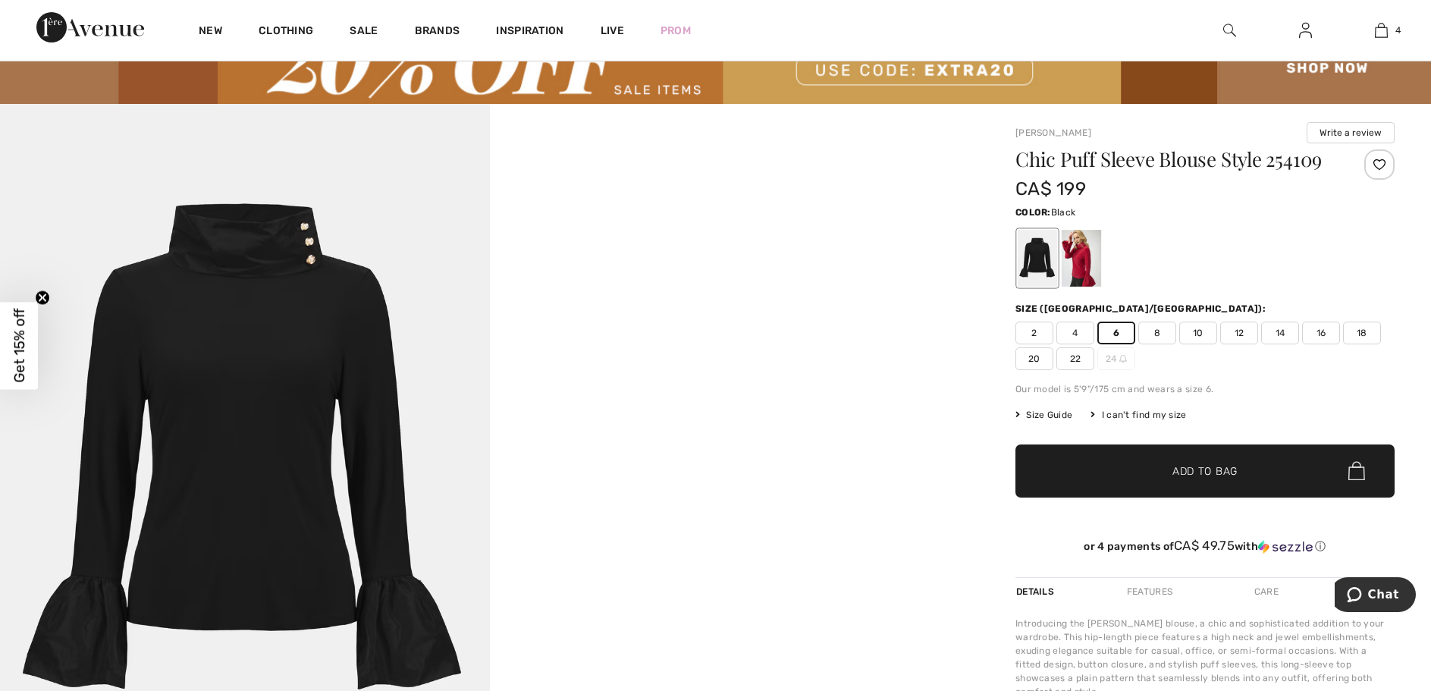
click at [1115, 342] on span "6" at bounding box center [1116, 332] width 38 height 23
click at [1131, 472] on span "✔ Added to Bag Add to Bag" at bounding box center [1204, 470] width 379 height 53
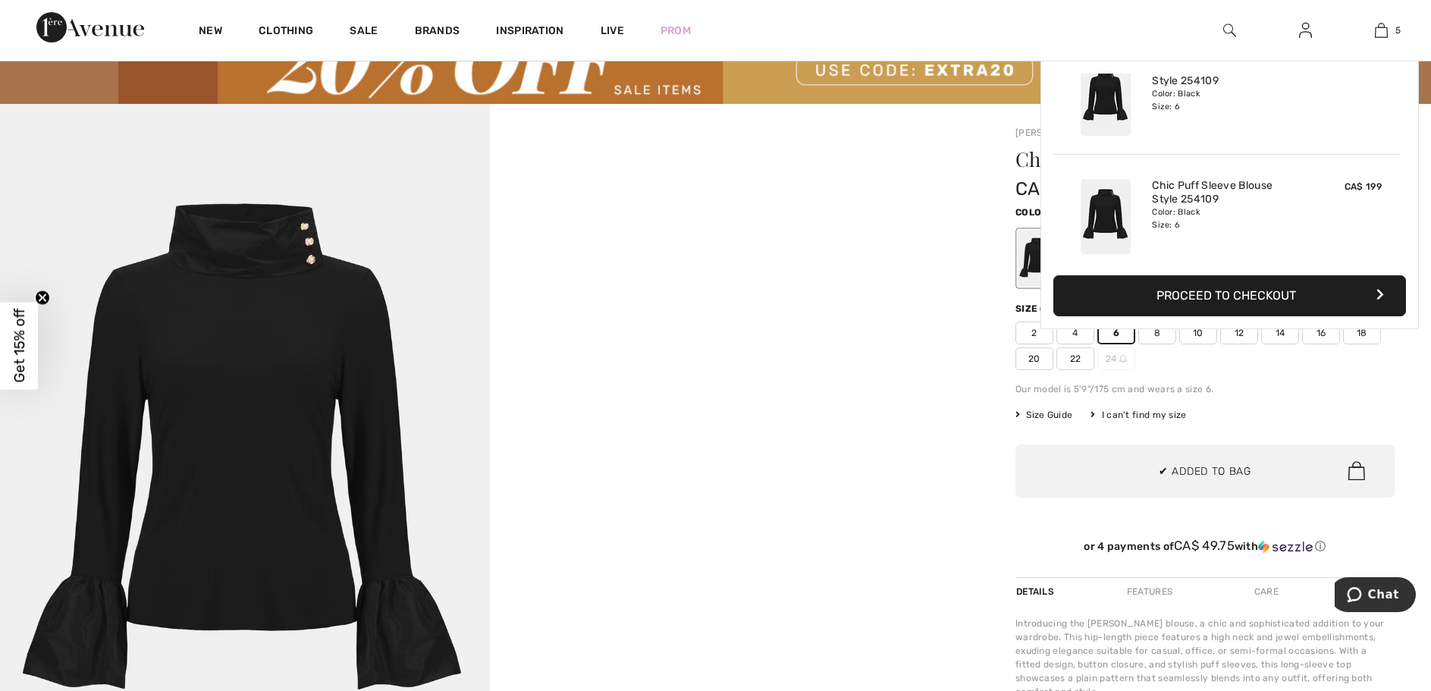
scroll to position [428, 0]
click at [945, 245] on video "Your browser does not support the video tag." at bounding box center [735, 226] width 490 height 245
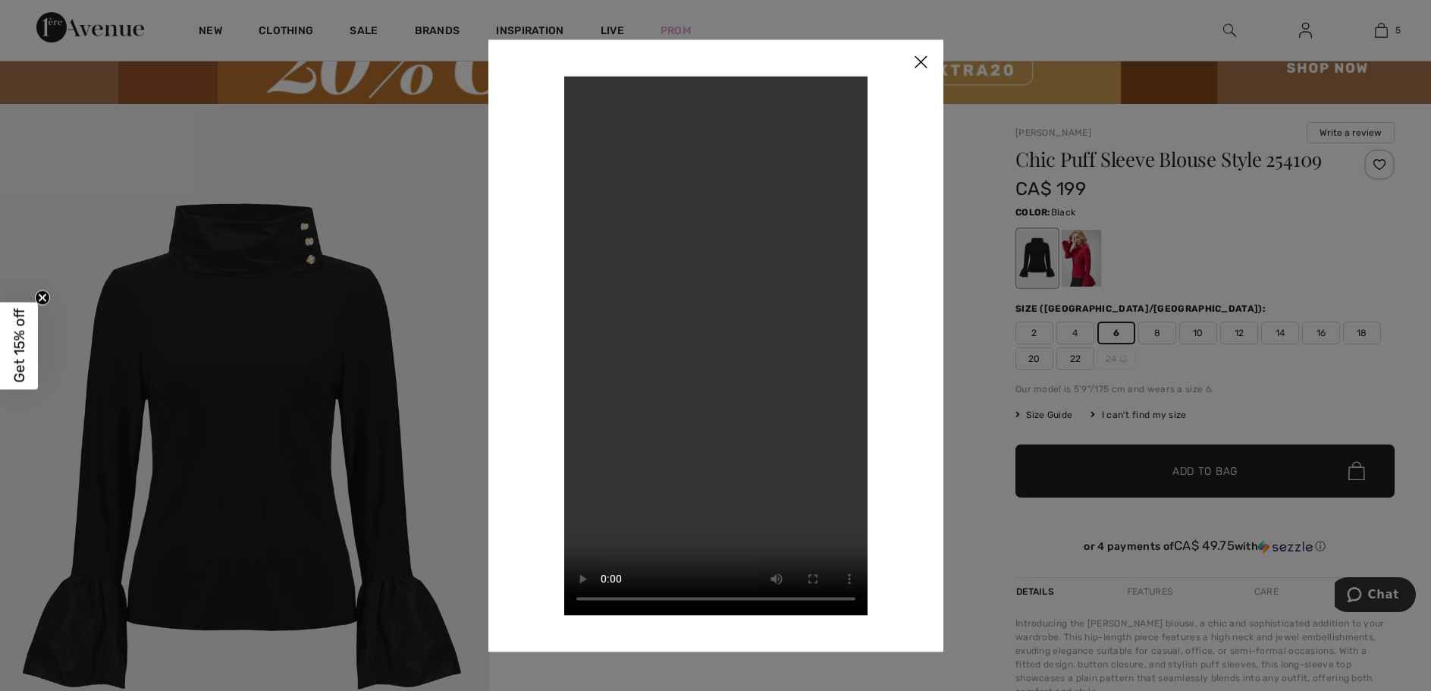
click at [919, 58] on img at bounding box center [920, 62] width 45 height 47
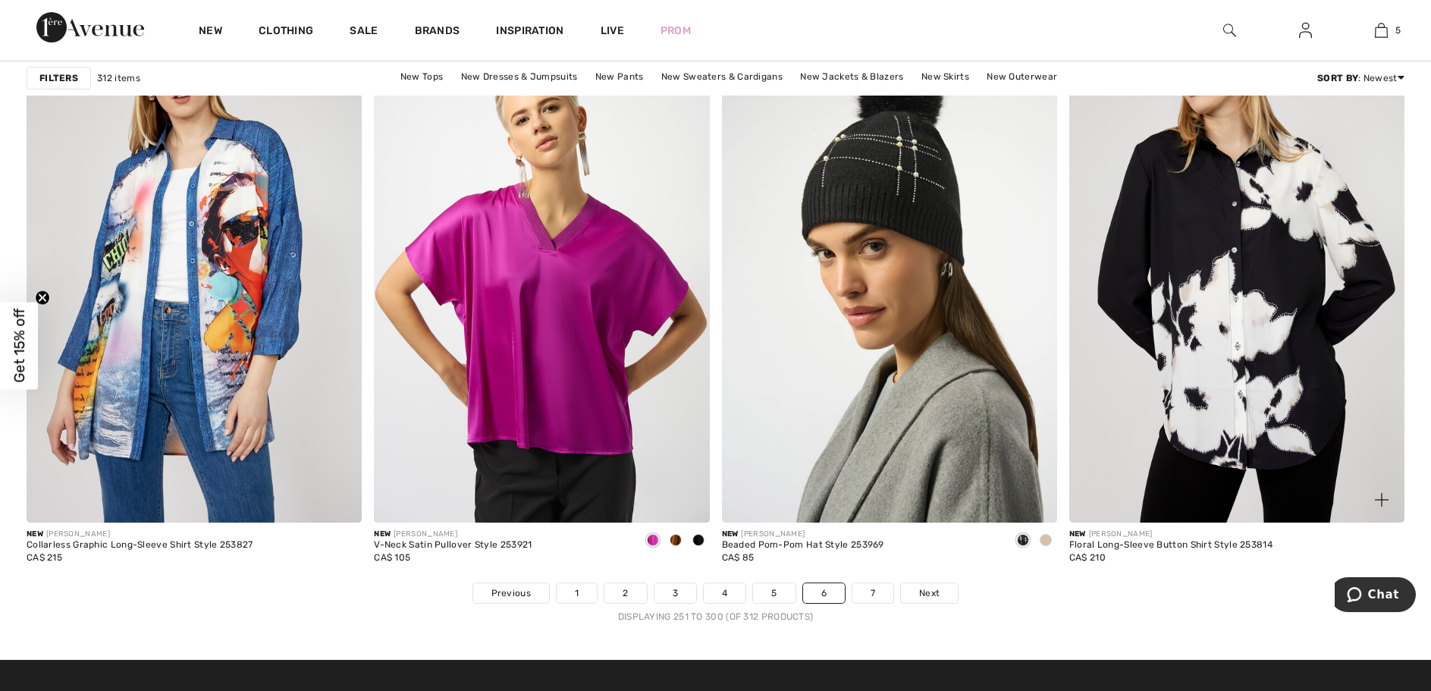
scroll to position [8567, 0]
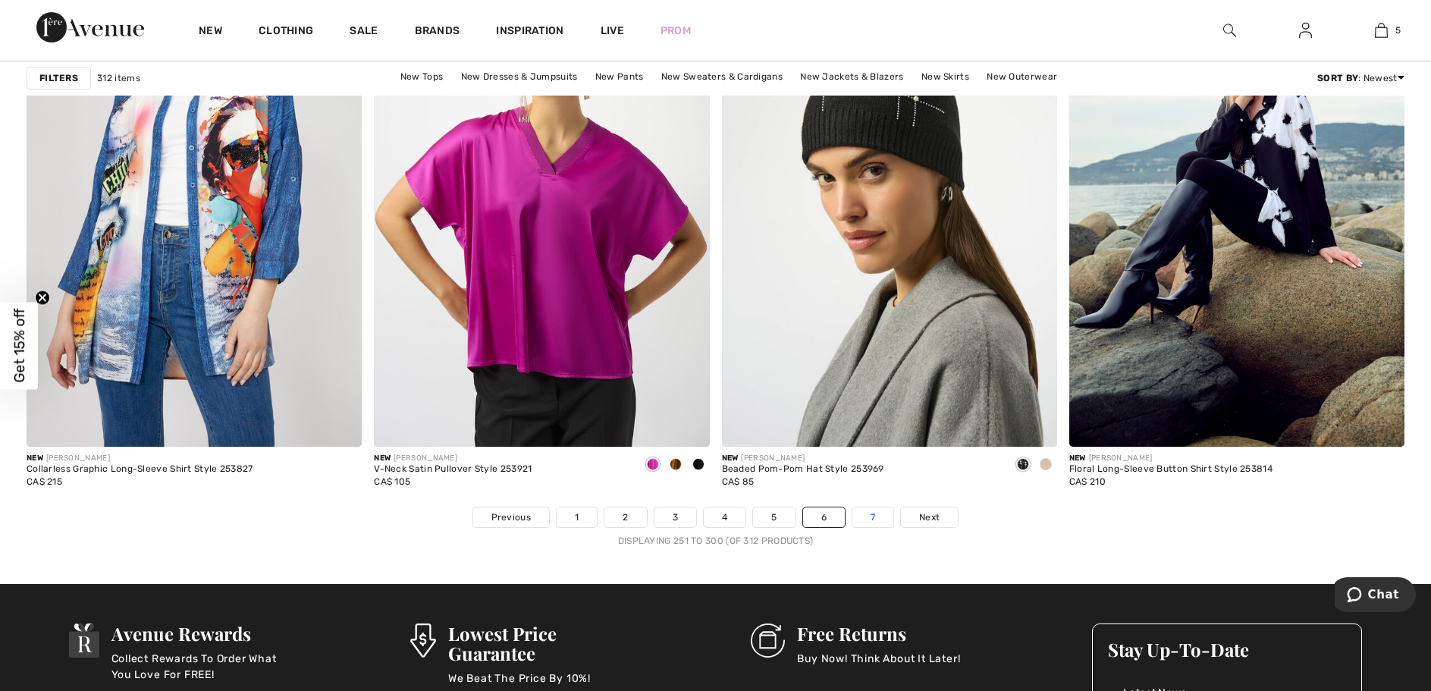
click at [879, 527] on link "7" at bounding box center [872, 517] width 41 height 20
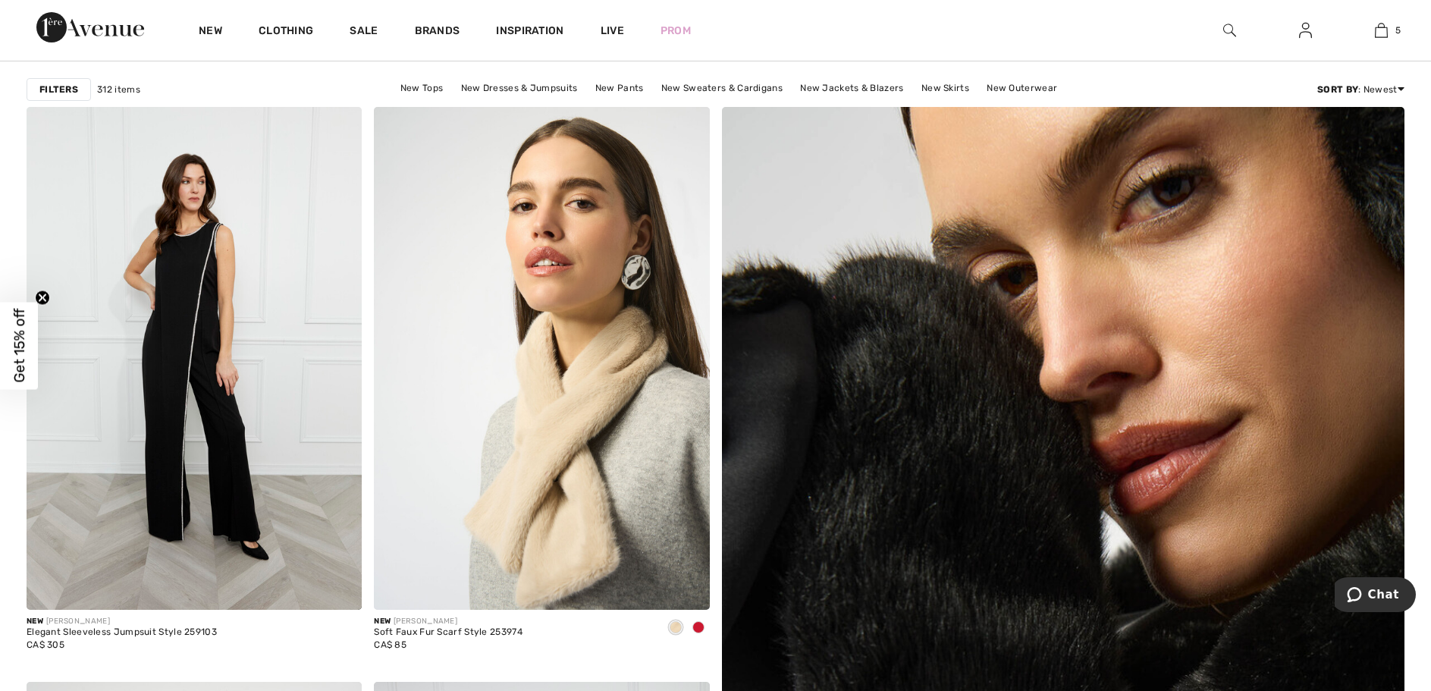
scroll to position [303, 0]
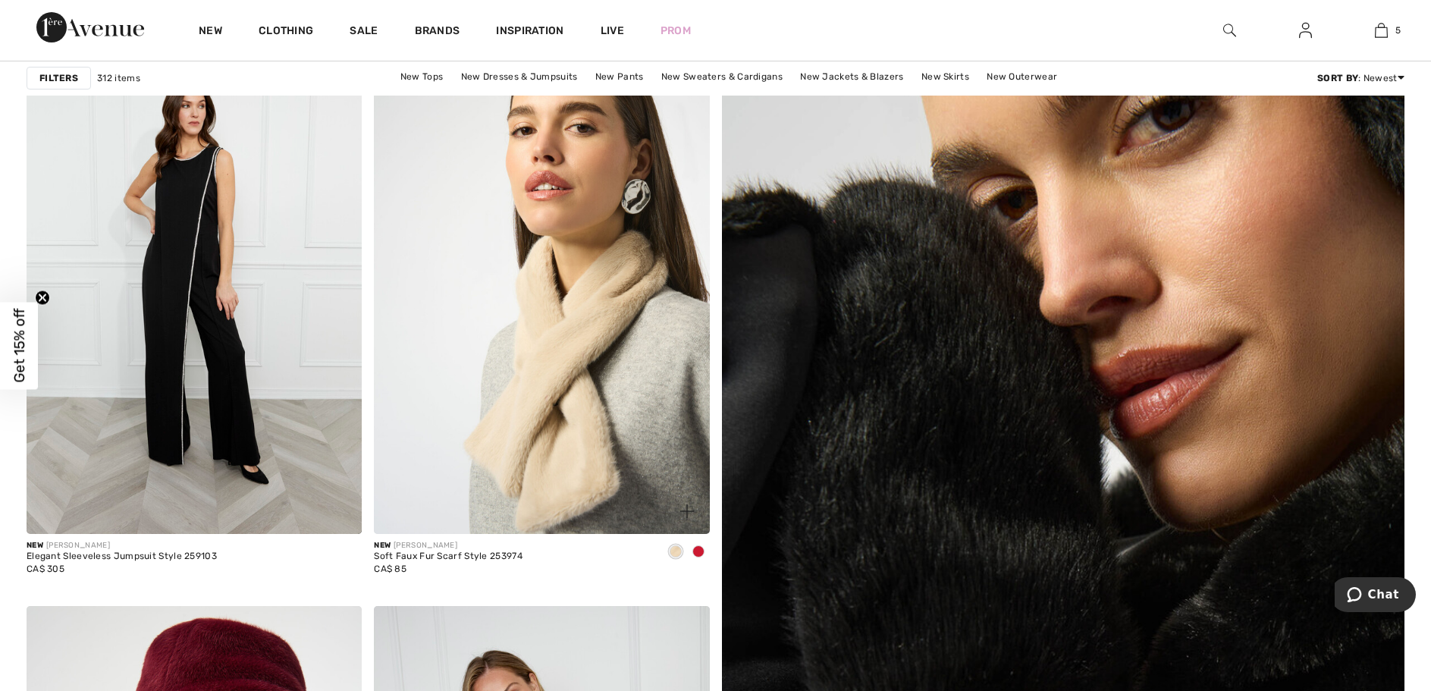
click at [700, 553] on span at bounding box center [698, 551] width 12 height 12
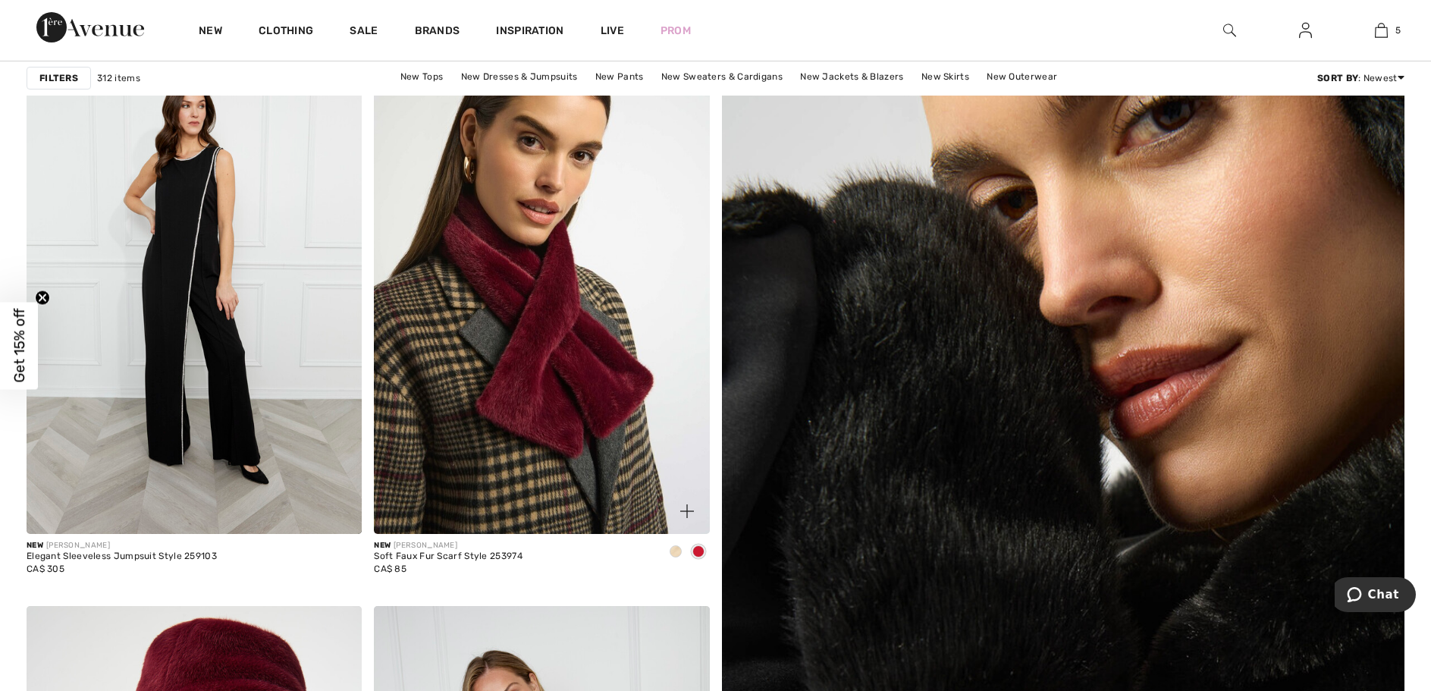
click at [673, 553] on span at bounding box center [675, 551] width 12 height 12
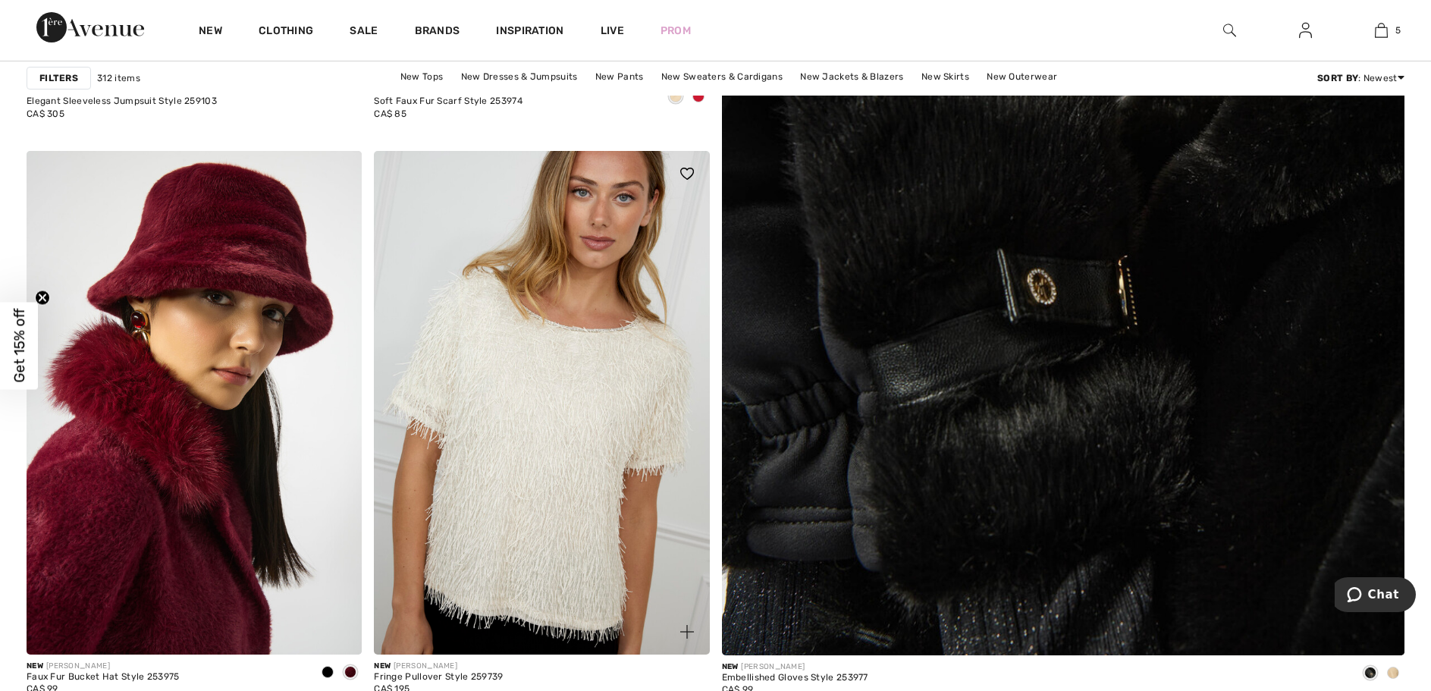
scroll to position [986, 0]
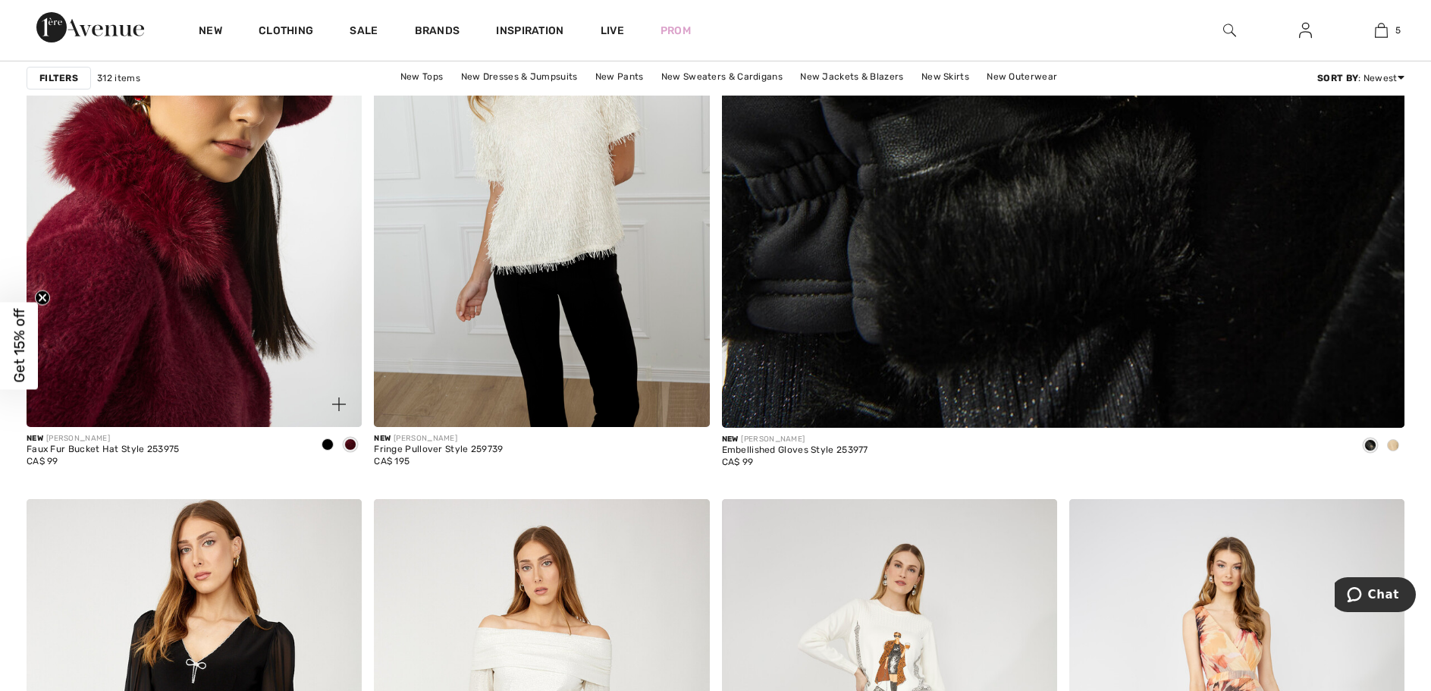
click at [350, 450] on span at bounding box center [350, 444] width 12 height 12
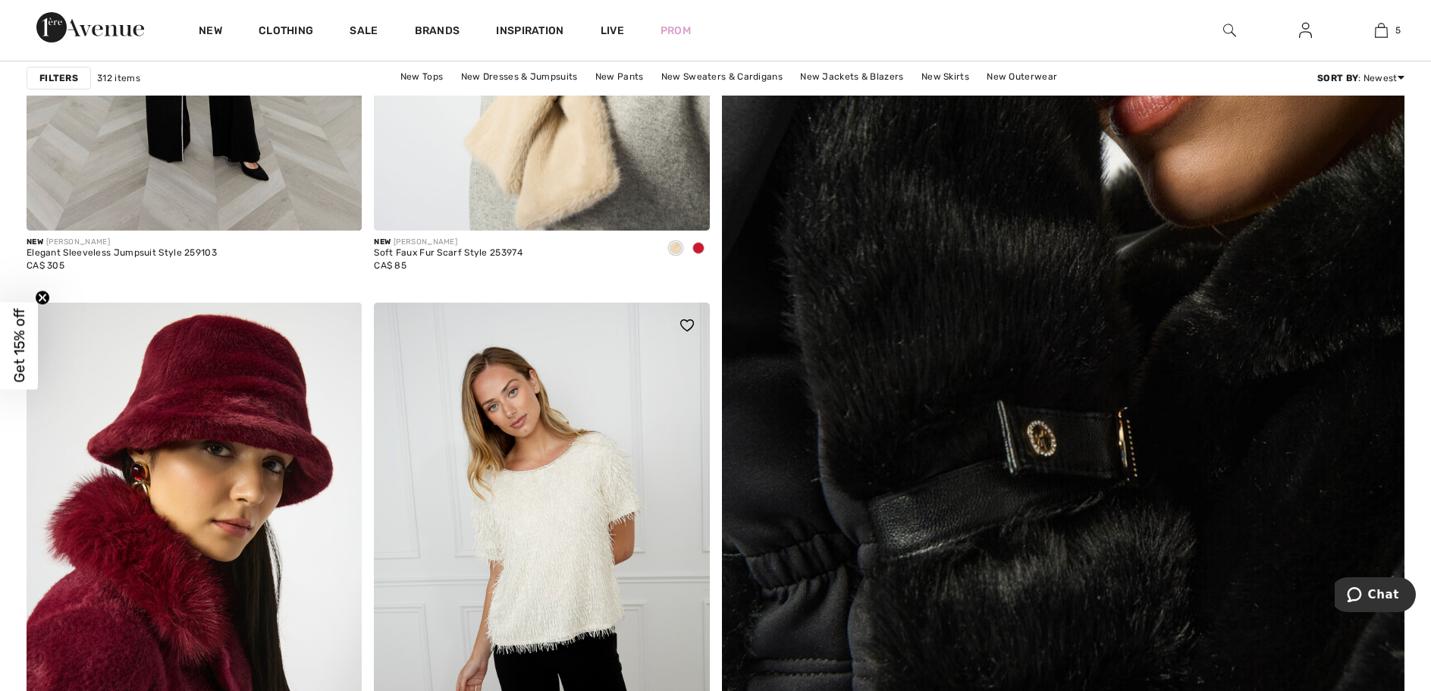
scroll to position [379, 0]
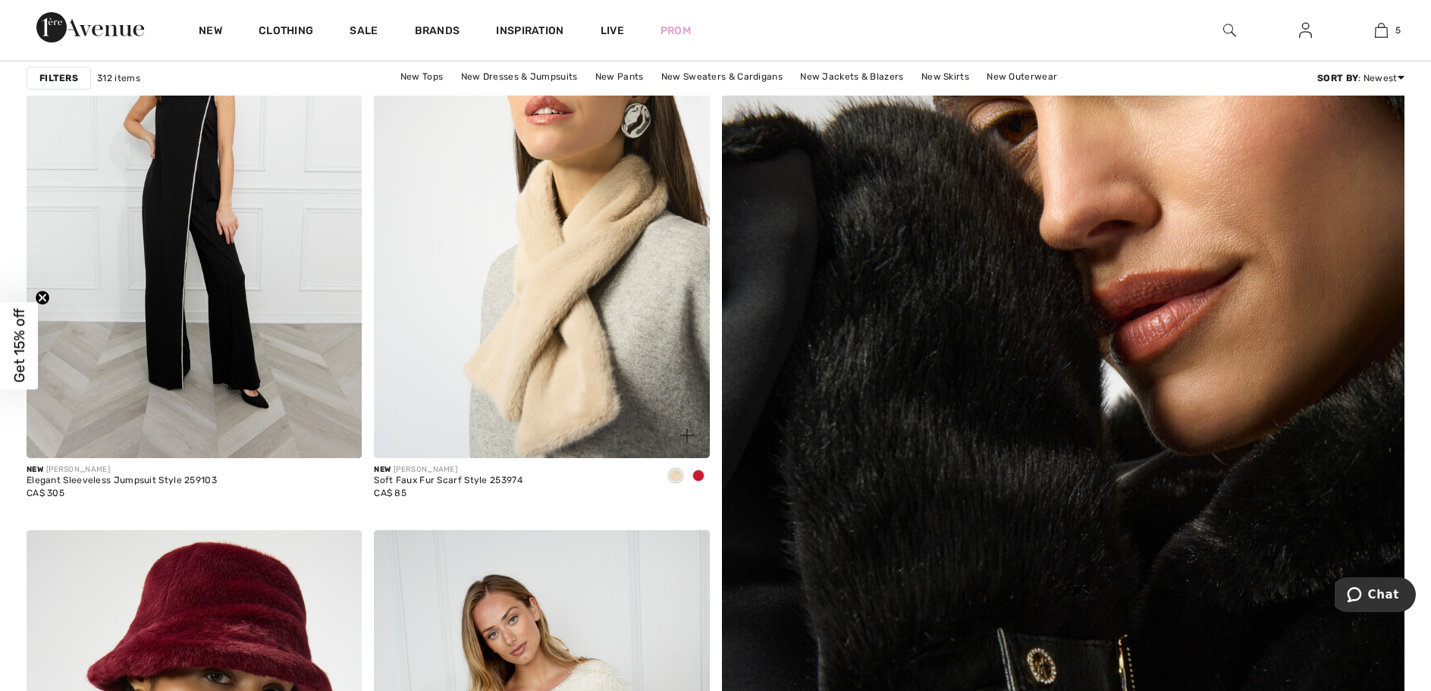
click at [446, 486] on div "Soft Faux Fur Scarf Style 253974" at bounding box center [448, 480] width 149 height 11
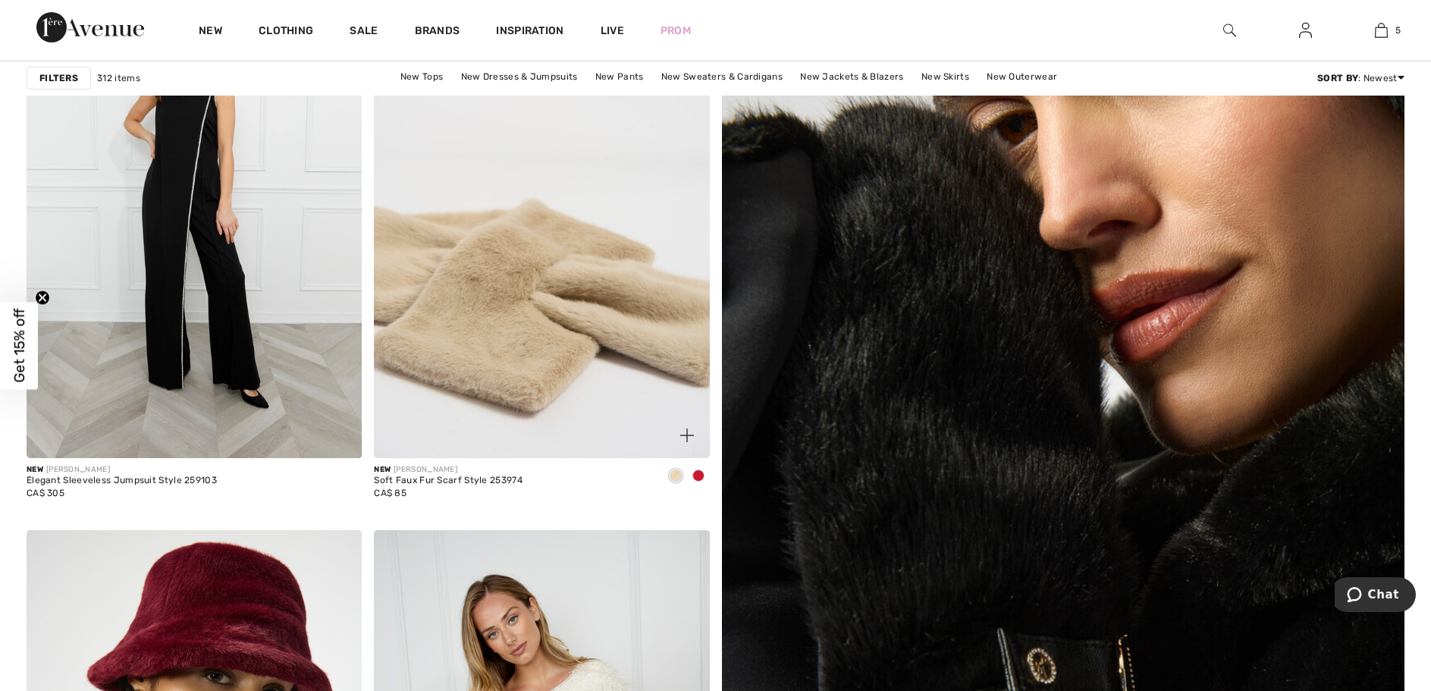
click at [544, 408] on img at bounding box center [541, 206] width 335 height 503
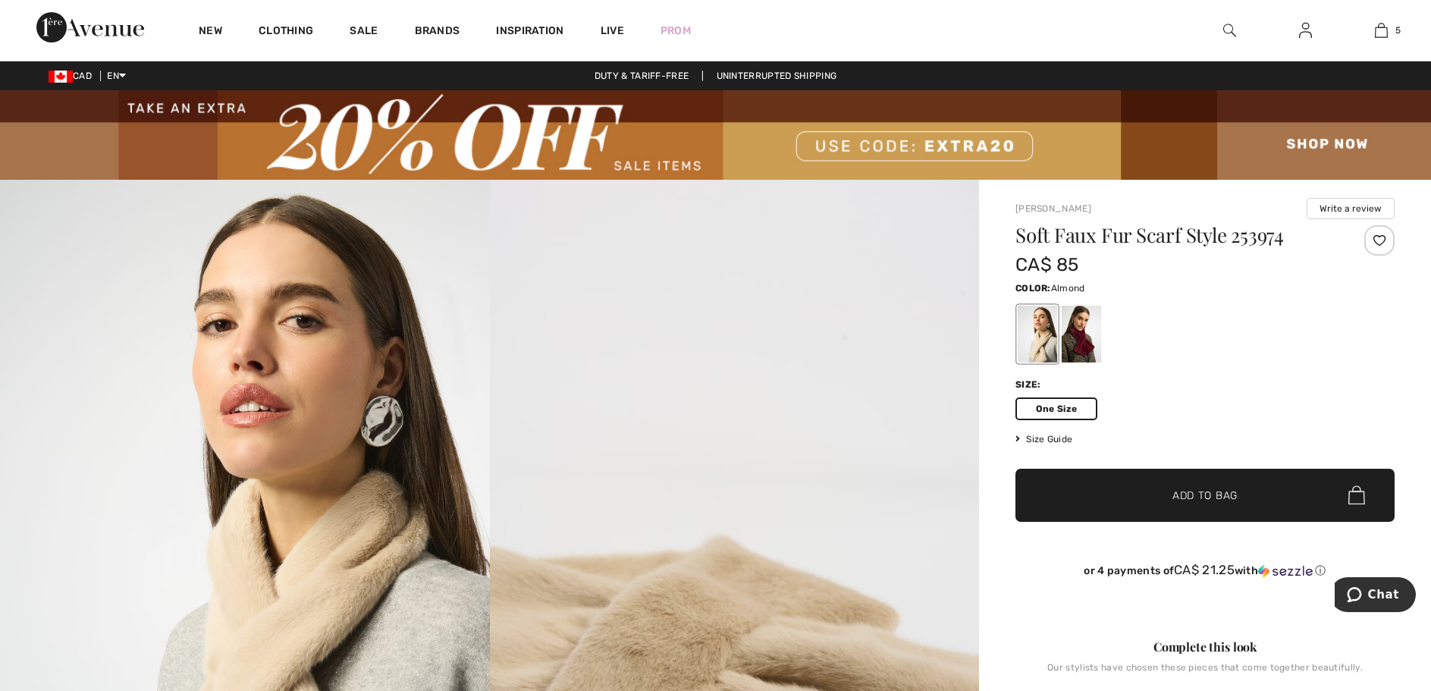
scroll to position [152, 0]
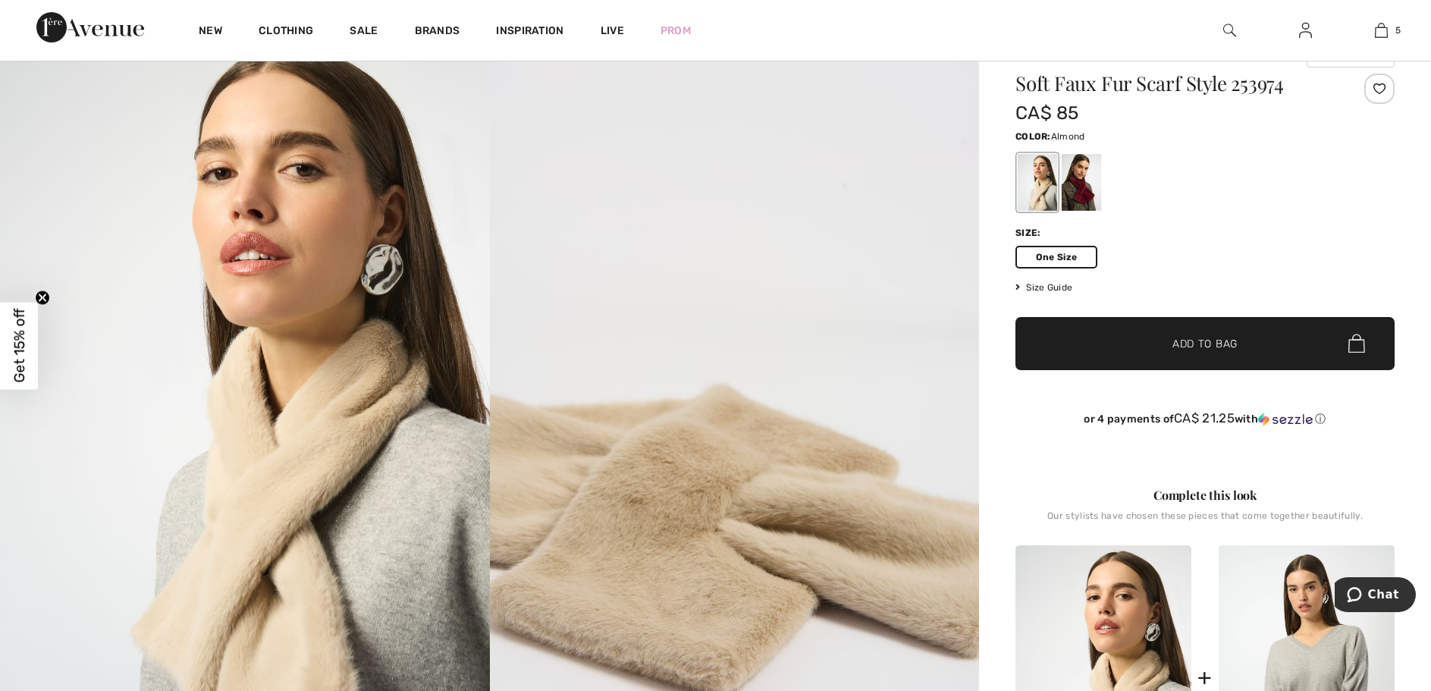
click at [1120, 353] on span "✔ Added to Bag Add to Bag" at bounding box center [1204, 343] width 379 height 53
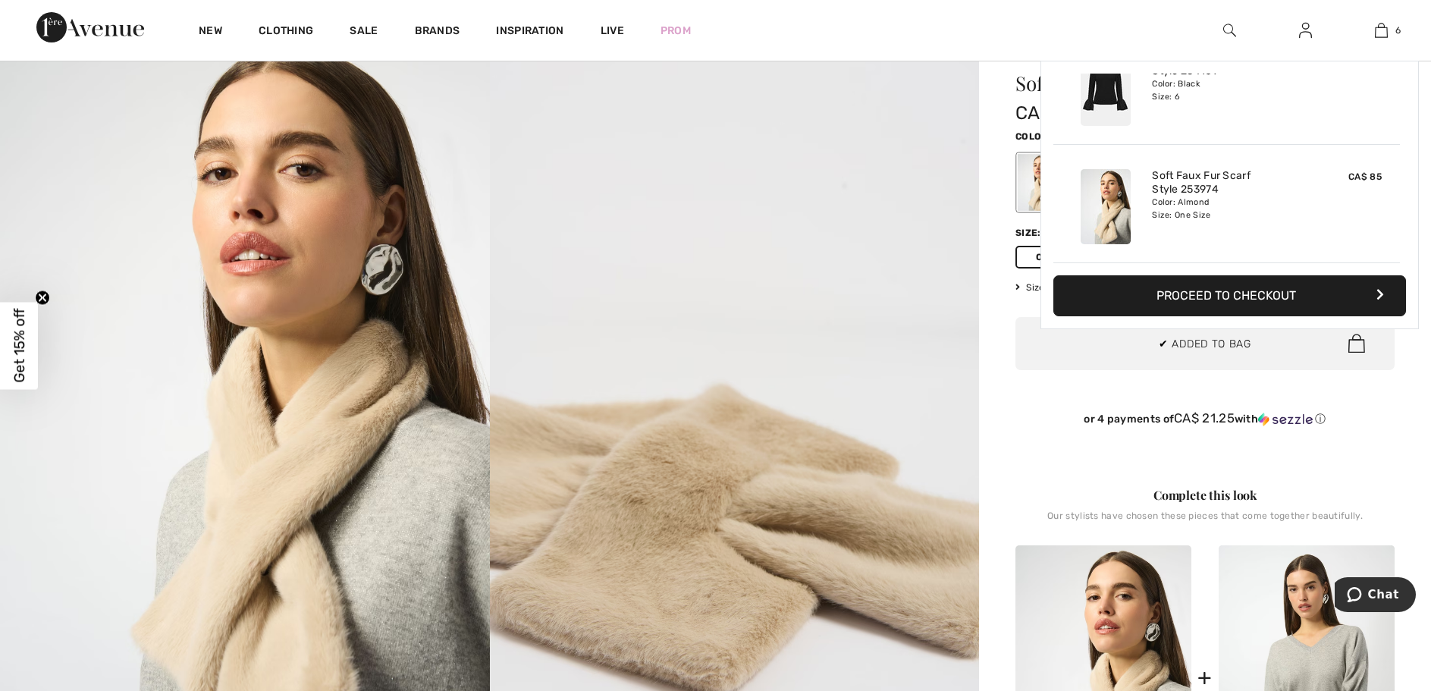
scroll to position [552, 0]
click at [807, 174] on img at bounding box center [735, 395] width 490 height 734
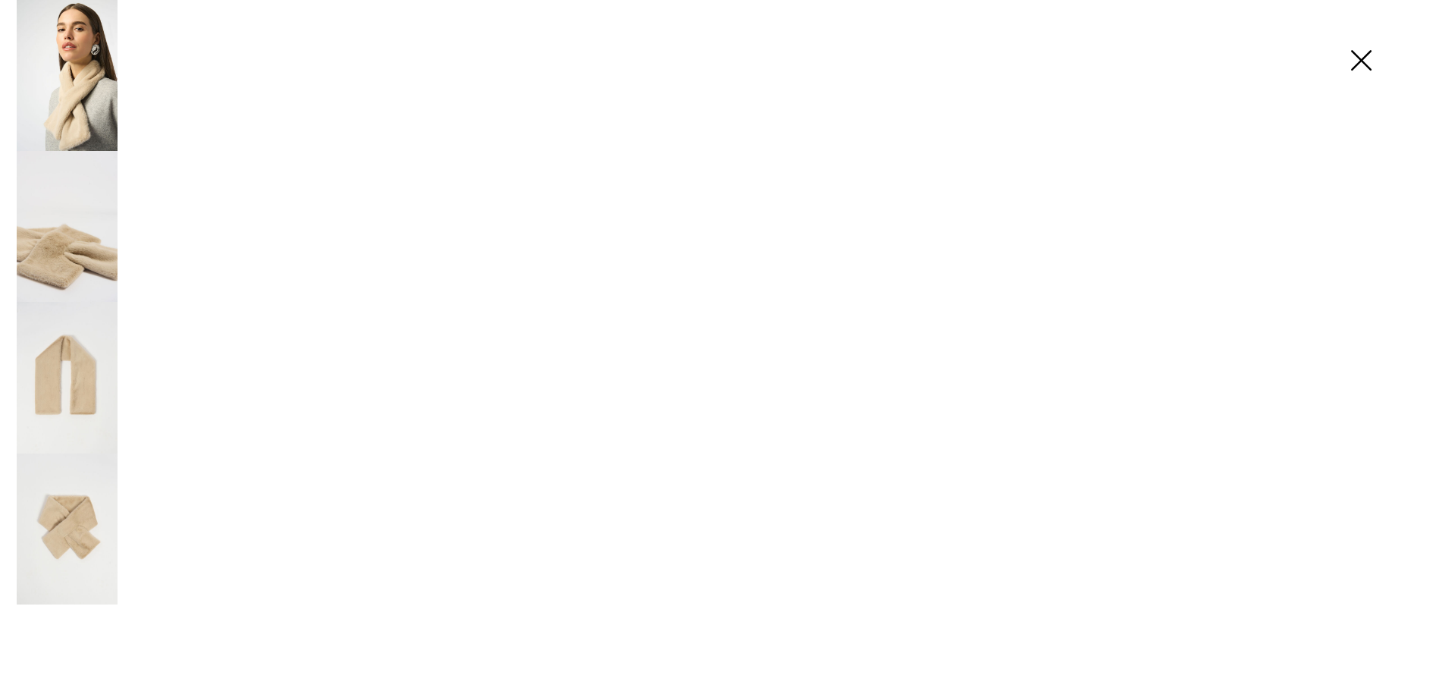
scroll to position [152, 0]
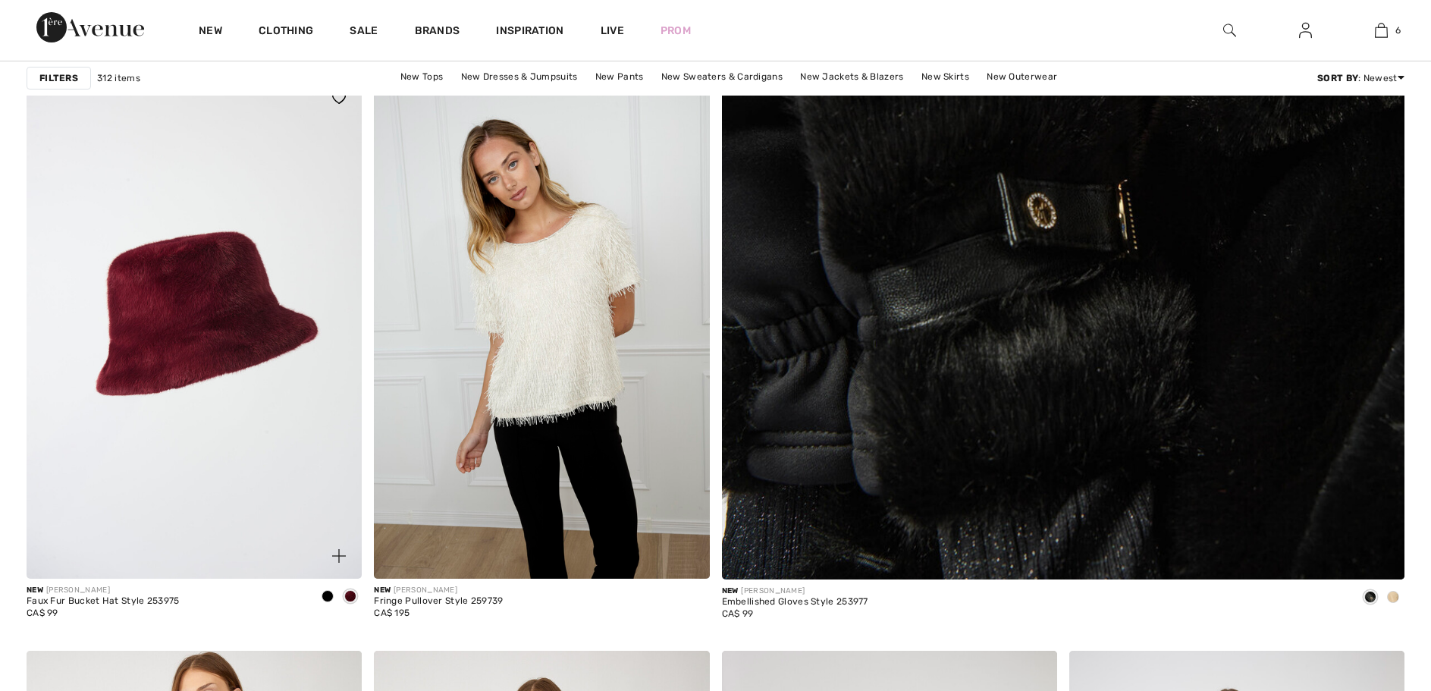
drag, startPoint x: 0, startPoint y: 0, endPoint x: 230, endPoint y: 287, distance: 368.4
click at [230, 287] on img at bounding box center [194, 326] width 335 height 503
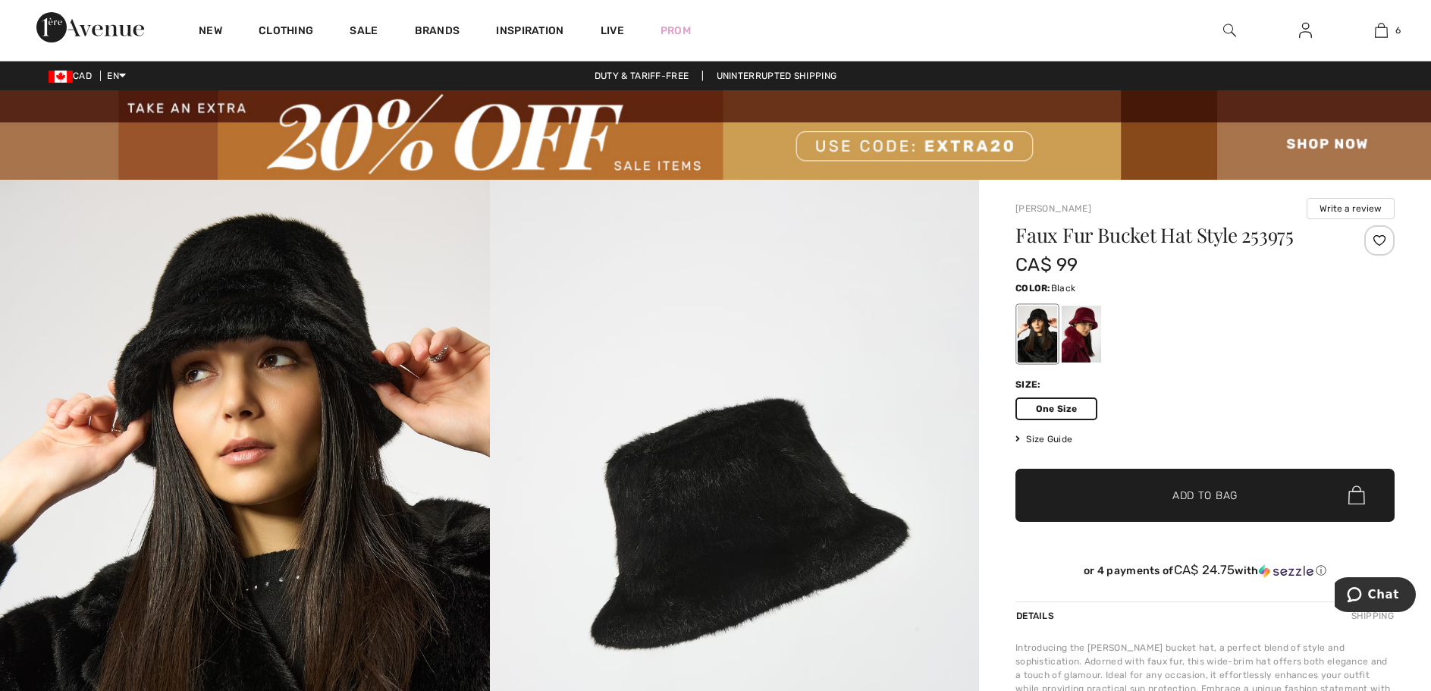
scroll to position [152, 0]
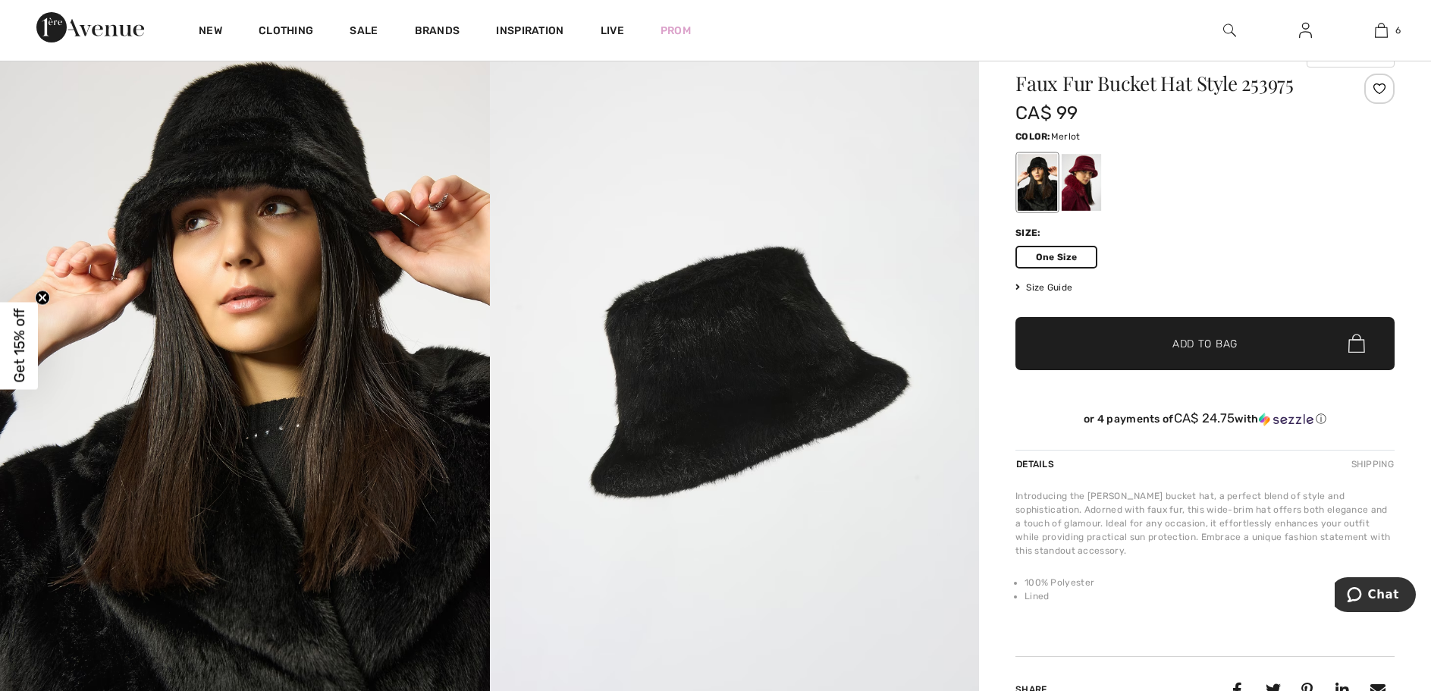
click at [1087, 163] on div at bounding box center [1080, 182] width 39 height 57
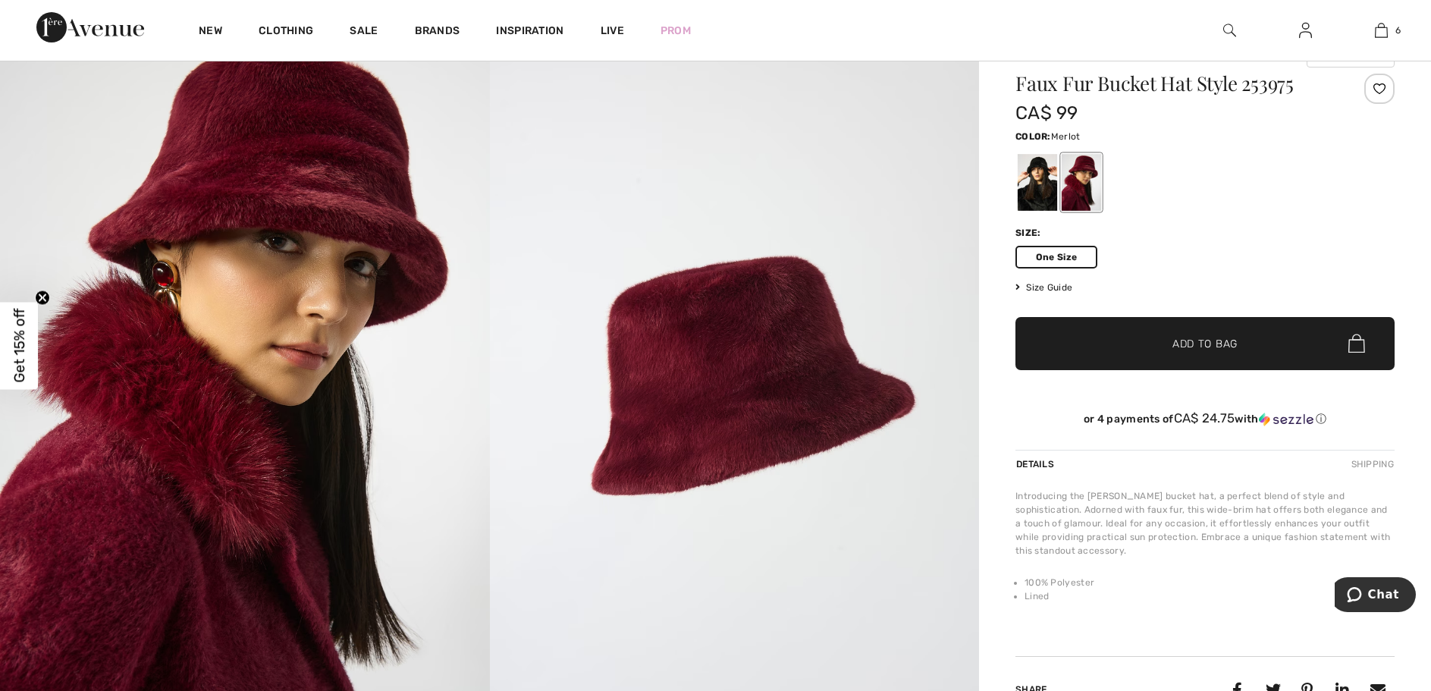
click at [1079, 262] on span "One Size" at bounding box center [1056, 257] width 82 height 23
click at [1139, 351] on span "✔ Added to Bag" at bounding box center [1182, 343] width 92 height 16
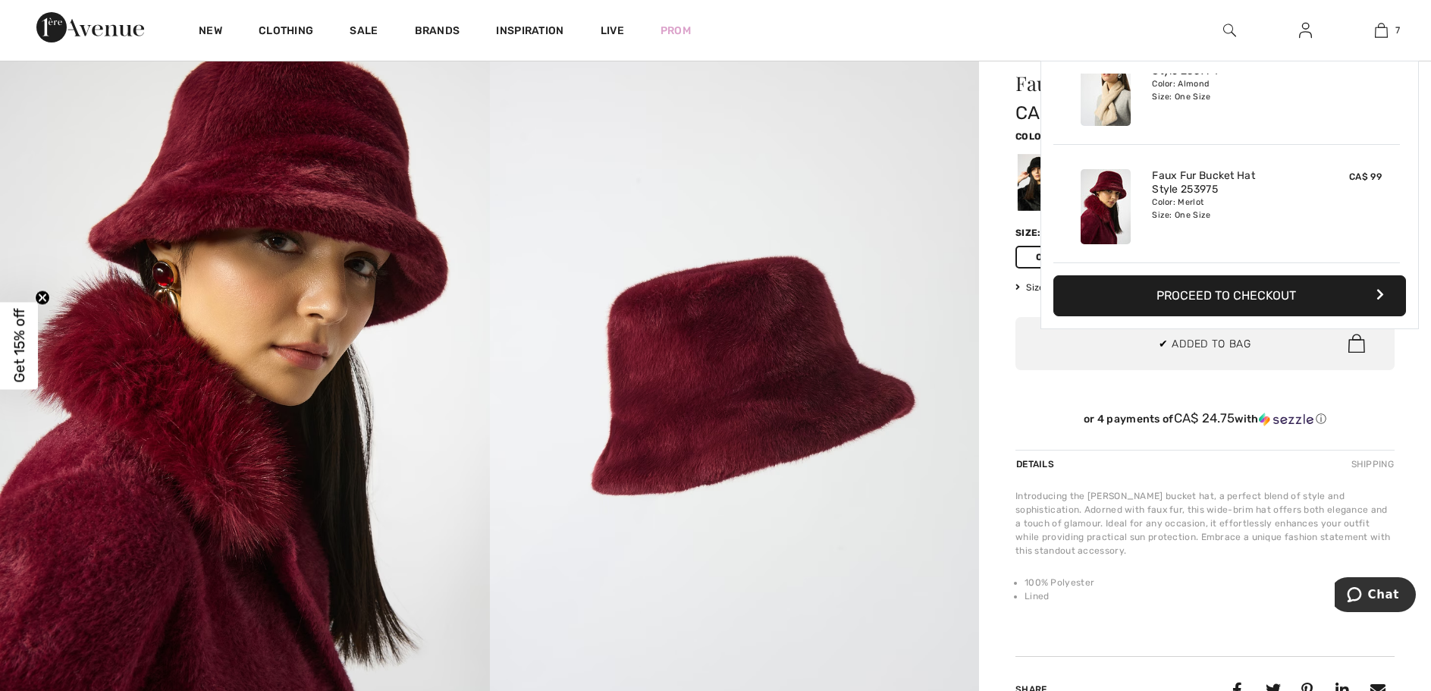
scroll to position [676, 0]
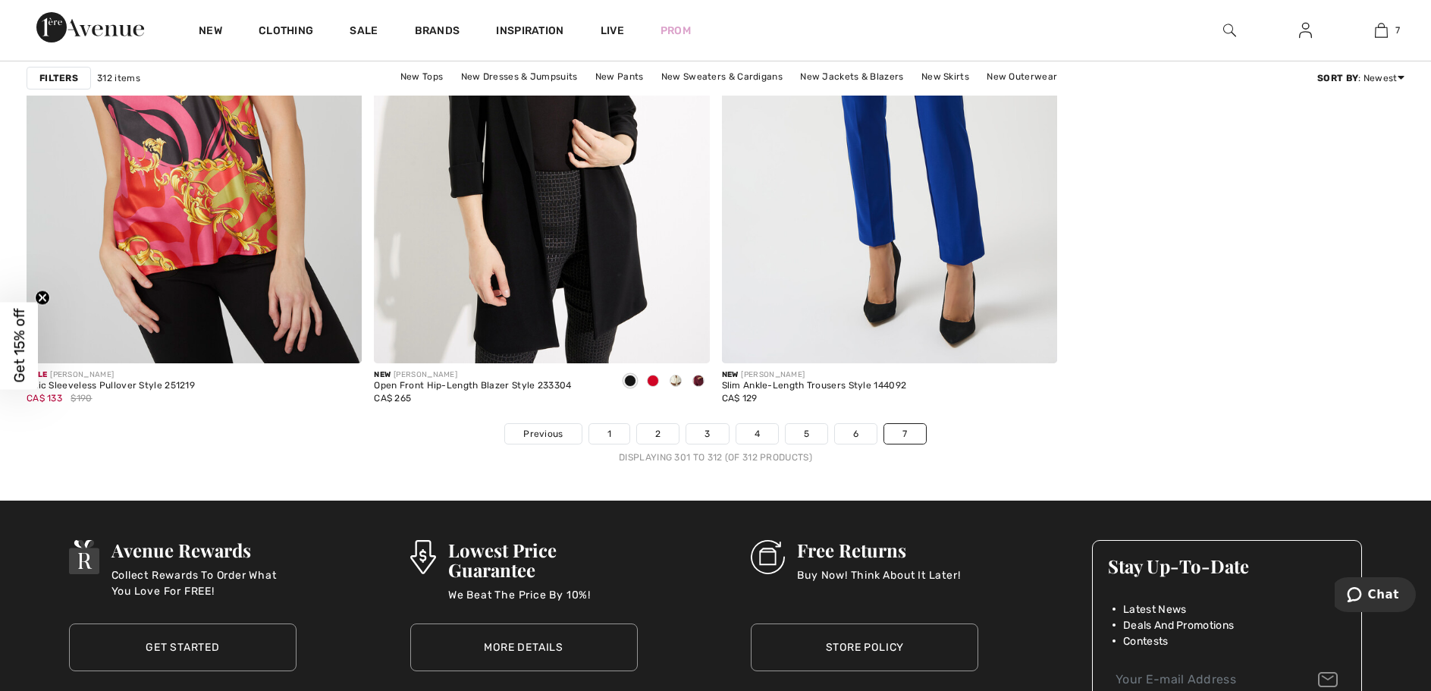
scroll to position [1895, 0]
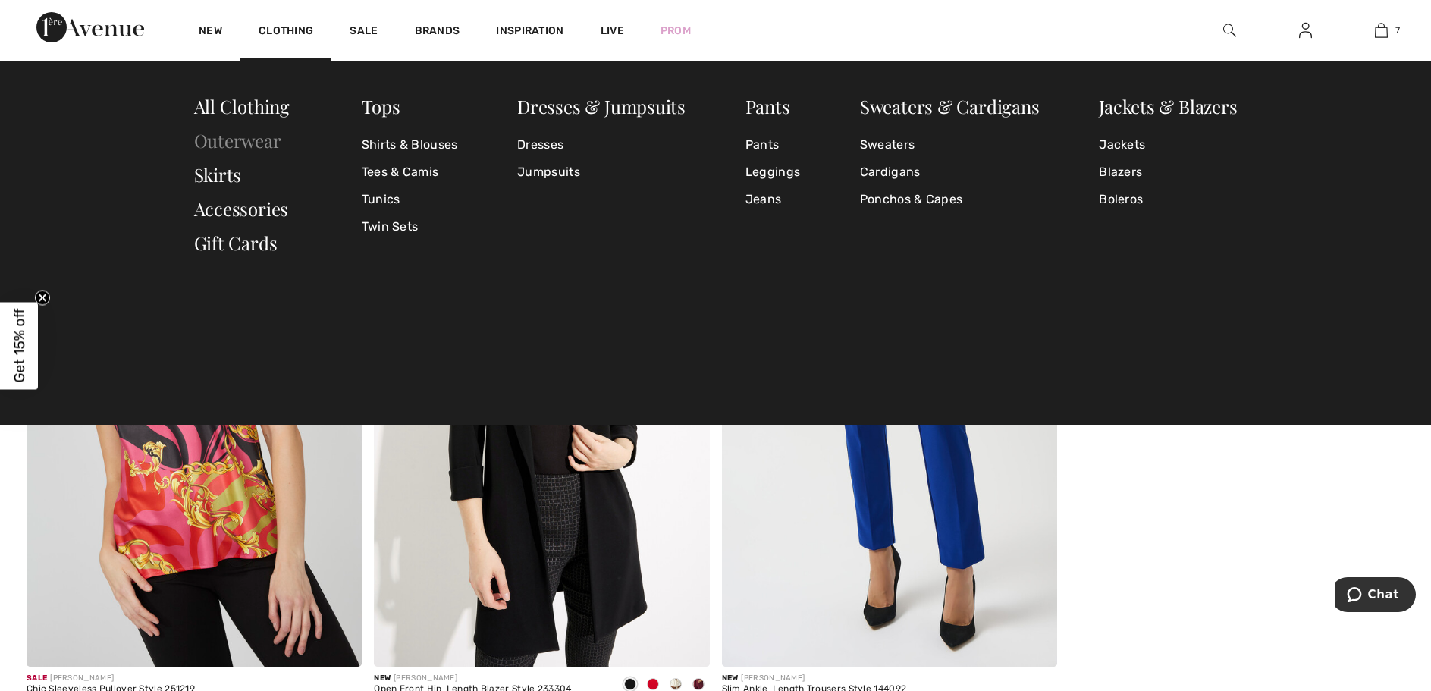
click at [217, 142] on link "Outerwear" at bounding box center [237, 140] width 87 height 24
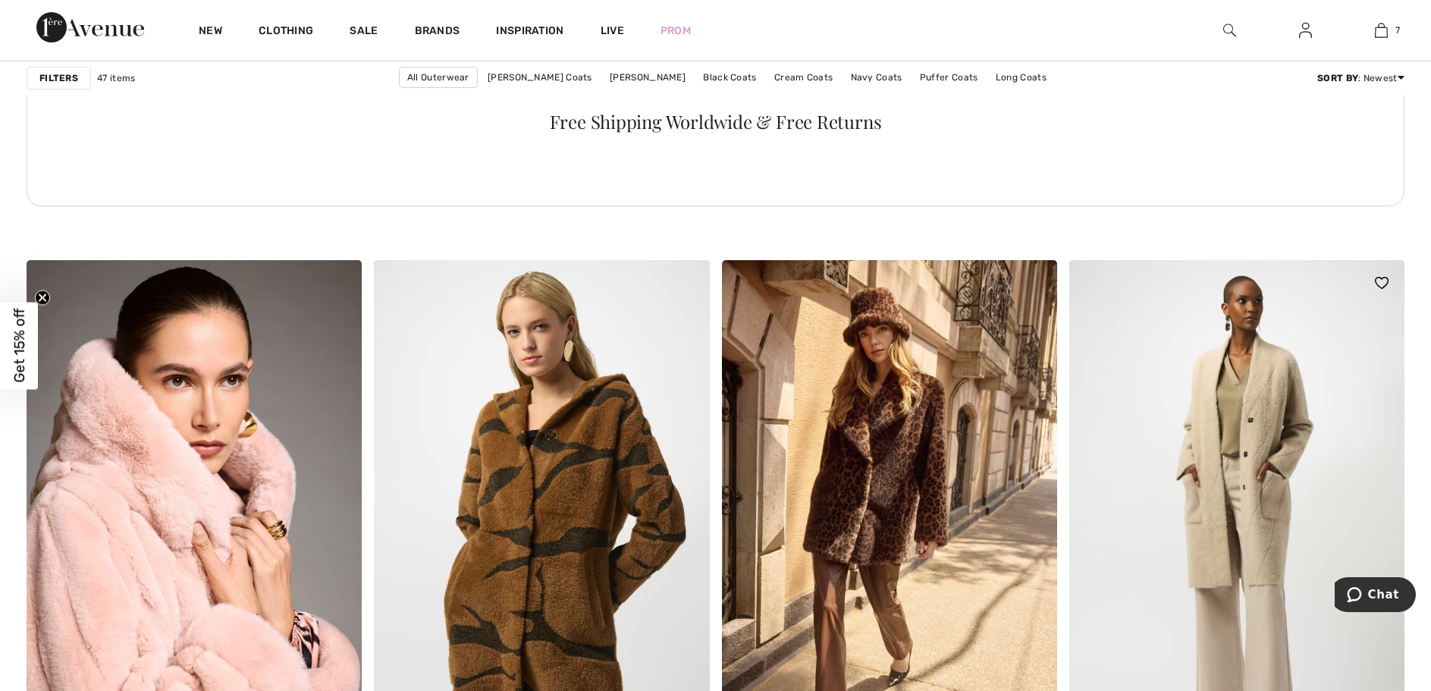
scroll to position [2805, 0]
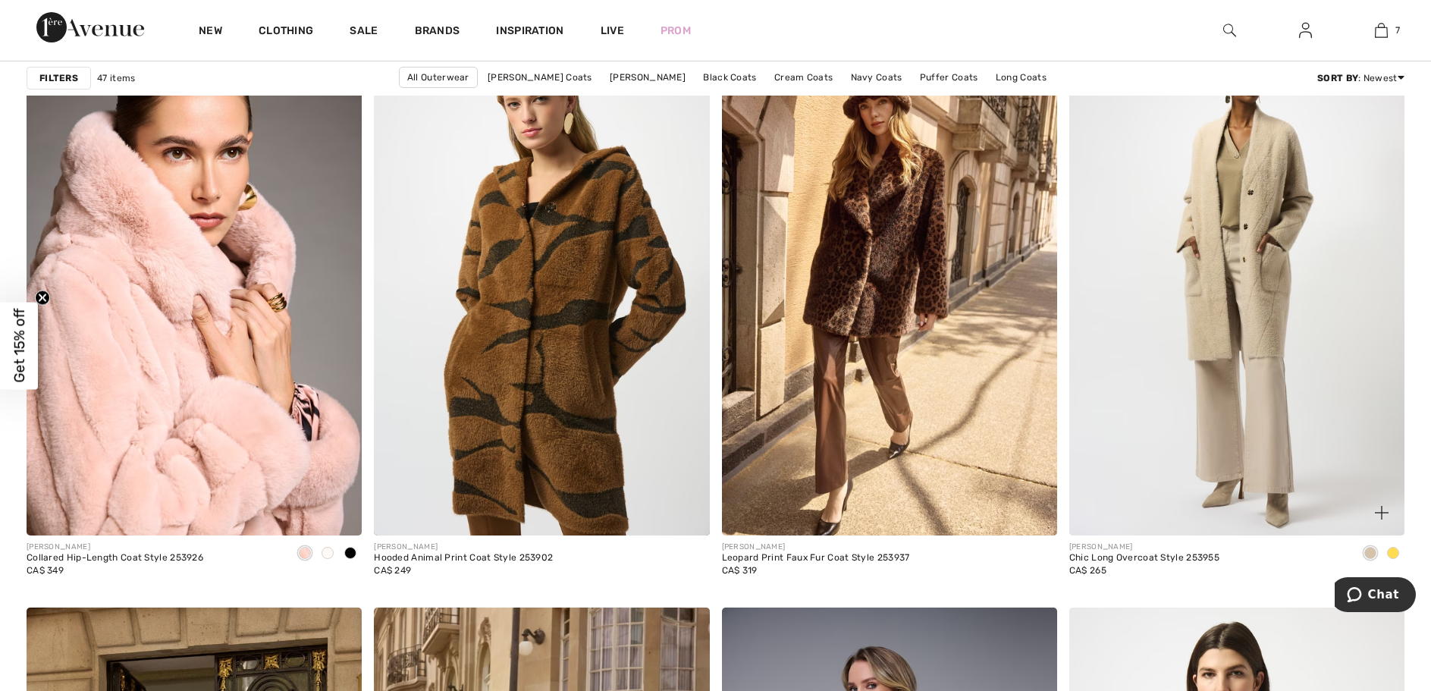
click at [1394, 559] on span at bounding box center [1393, 553] width 12 height 12
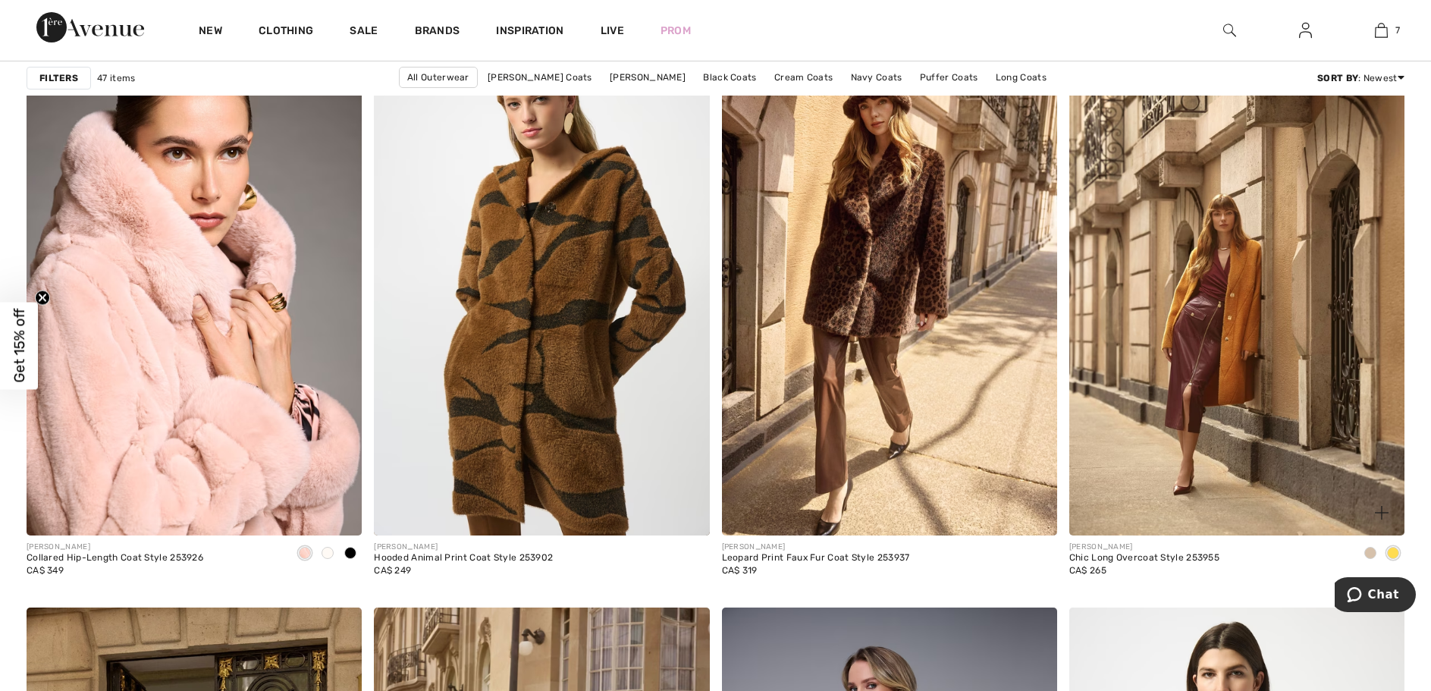
click at [1365, 559] on span at bounding box center [1370, 553] width 12 height 12
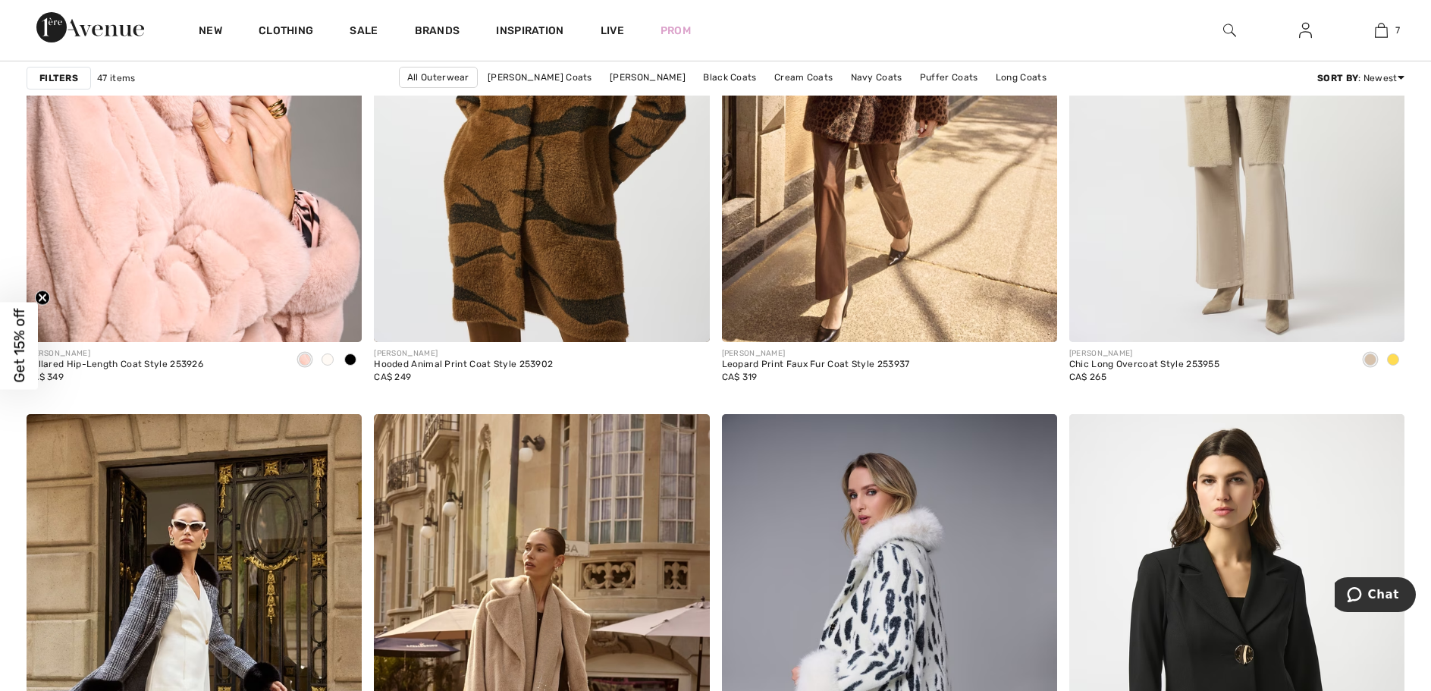
scroll to position [1707, 0]
